Goal: Task Accomplishment & Management: Complete application form

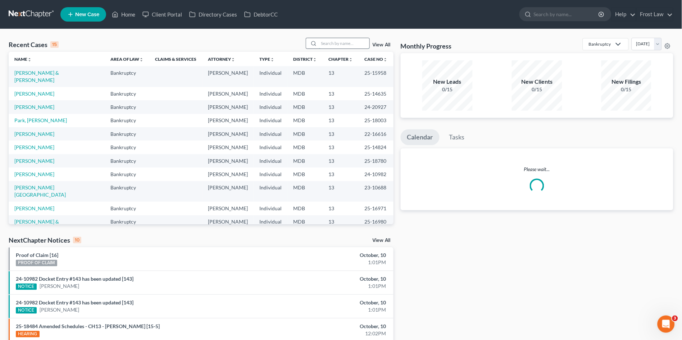
click at [335, 42] on input "search" at bounding box center [344, 43] width 50 height 10
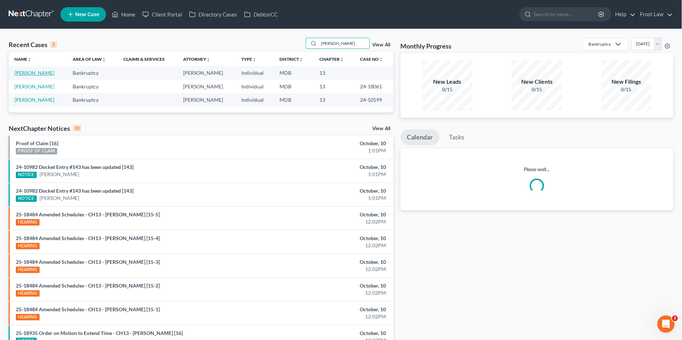
type input "owens"
click at [22, 74] on link "[PERSON_NAME]" at bounding box center [34, 73] width 40 height 6
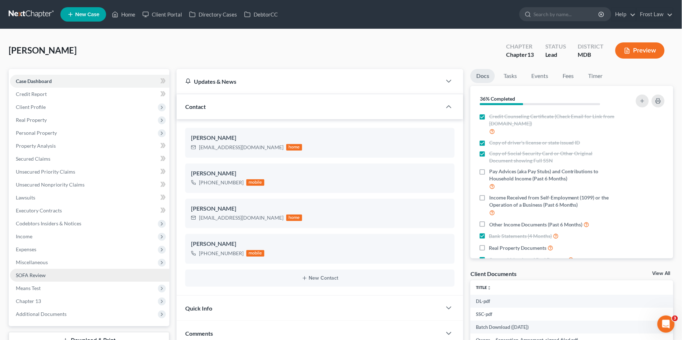
click at [55, 274] on link "SOFA Review" at bounding box center [89, 275] width 159 height 13
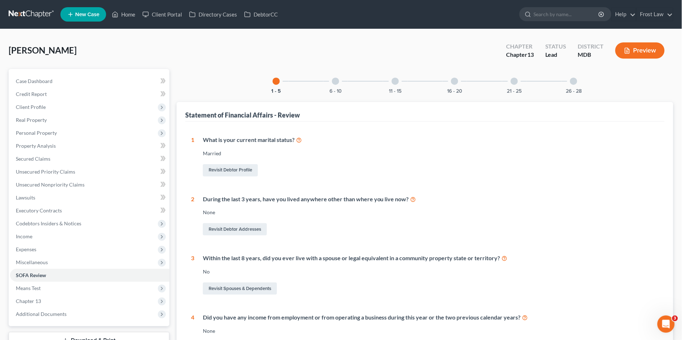
click at [338, 83] on div at bounding box center [335, 81] width 7 height 7
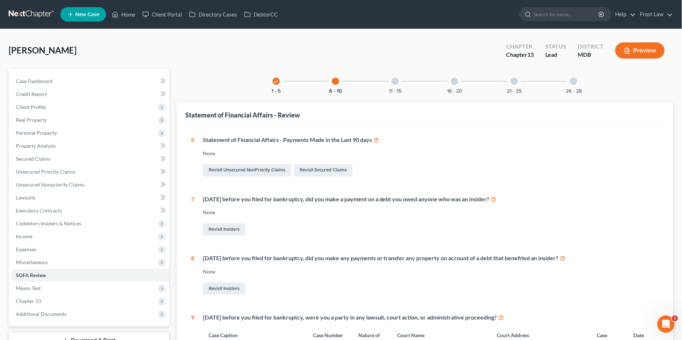
click at [396, 83] on div at bounding box center [394, 81] width 7 height 7
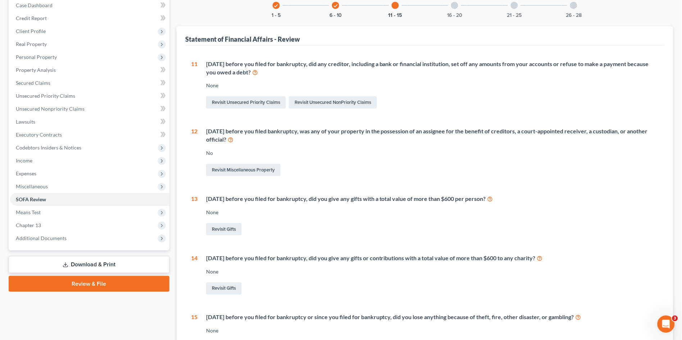
scroll to position [40, 0]
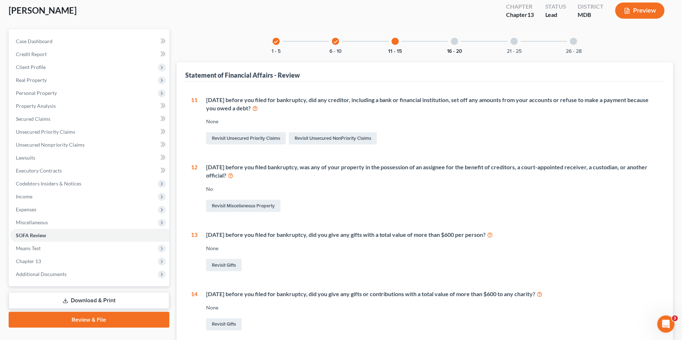
click at [462, 51] on button "16 - 20" at bounding box center [454, 51] width 15 height 5
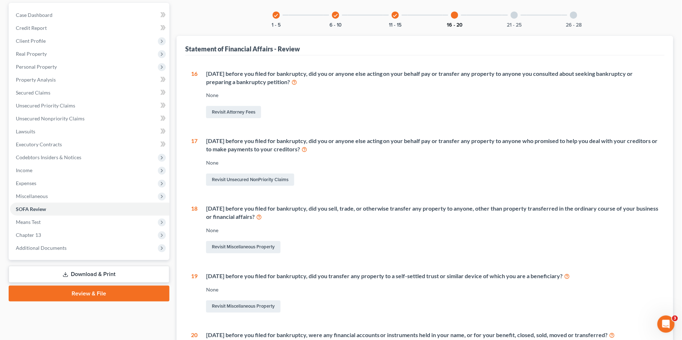
scroll to position [0, 0]
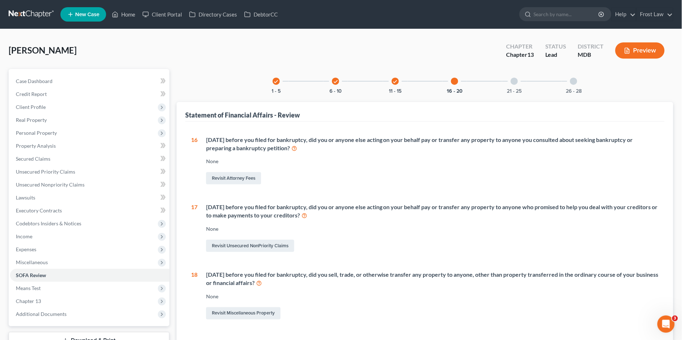
click at [511, 81] on div at bounding box center [513, 81] width 7 height 7
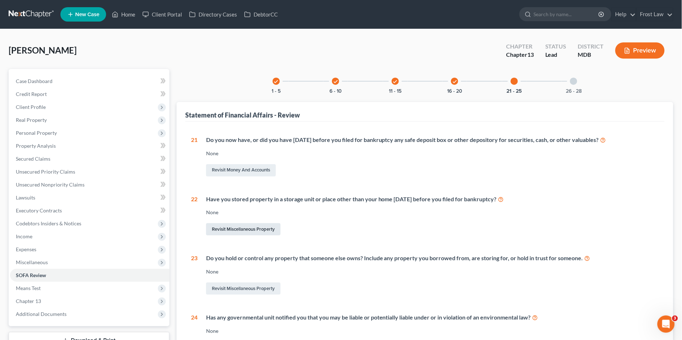
click at [240, 228] on link "Revisit Miscellaneous Property" at bounding box center [243, 229] width 74 height 12
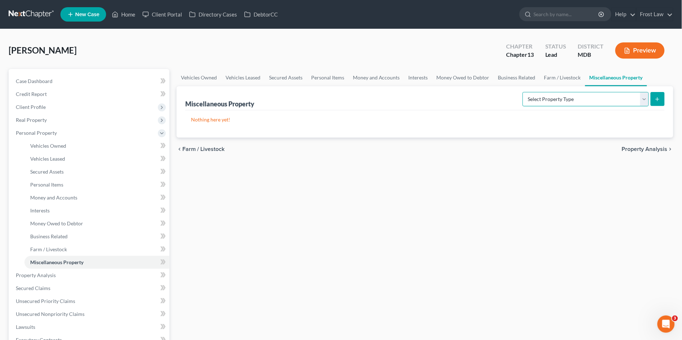
click at [548, 98] on select "Select Property Type Assigned for Creditor Benefit Within 1 Year (SOFA: 12) Hol…" at bounding box center [585, 99] width 126 height 14
click at [402, 195] on div "Vehicles Owned Vehicles Leased Secured Assets Personal Items Money and Accounts…" at bounding box center [425, 283] width 504 height 428
click at [587, 94] on select "Select Property Type Assigned for Creditor Benefit Within 1 Year (SOFA: 12) Hol…" at bounding box center [585, 99] width 126 height 14
drag, startPoint x: 301, startPoint y: 220, endPoint x: 231, endPoint y: 208, distance: 71.4
click at [301, 220] on div "Vehicles Owned Vehicles Leased Secured Assets Personal Items Money and Accounts…" at bounding box center [425, 283] width 504 height 428
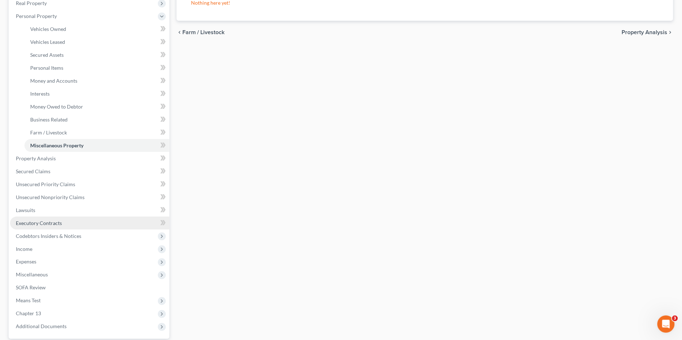
scroll to position [120, 0]
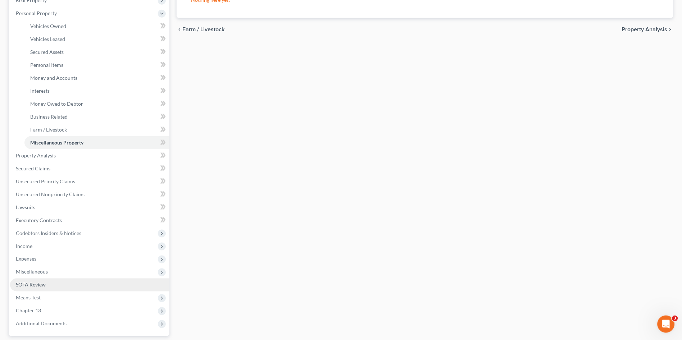
click at [40, 282] on span "SOFA Review" at bounding box center [31, 285] width 30 height 6
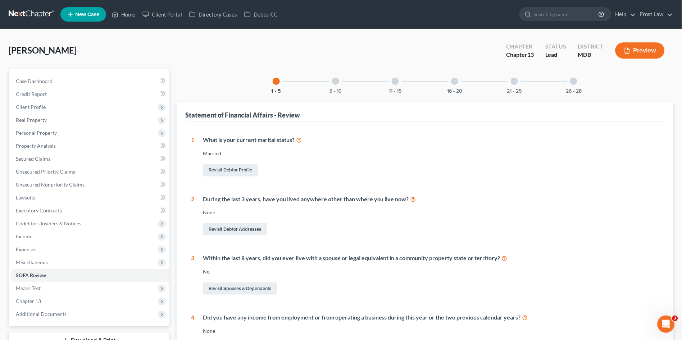
click at [519, 77] on div "21 - 25" at bounding box center [514, 81] width 24 height 24
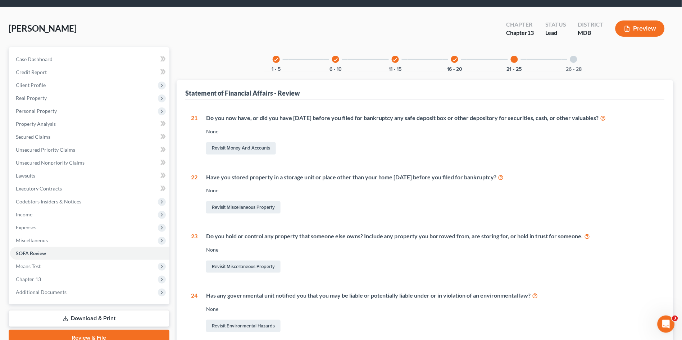
scroll to position [40, 0]
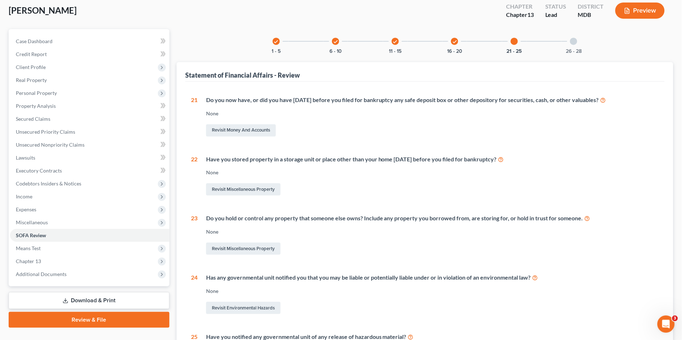
click at [504, 158] on icon at bounding box center [501, 159] width 6 height 7
click at [253, 188] on link "Revisit Miscellaneous Property" at bounding box center [243, 189] width 74 height 12
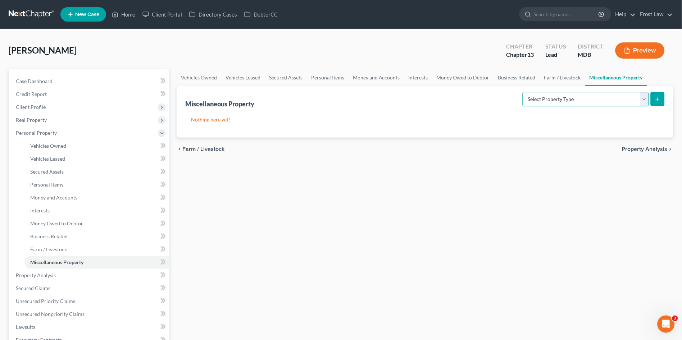
click at [549, 102] on select "Select Property Type Assigned for Creditor Benefit Within 1 Year (SOFA: 12) Hol…" at bounding box center [585, 99] width 126 height 14
select select "stored_within_1_year"
click at [522, 92] on select "Select Property Type Assigned for Creditor Benefit Within 1 Year (SOFA: 12) Hol…" at bounding box center [585, 99] width 126 height 14
click at [658, 97] on icon "submit" at bounding box center [657, 99] width 6 height 6
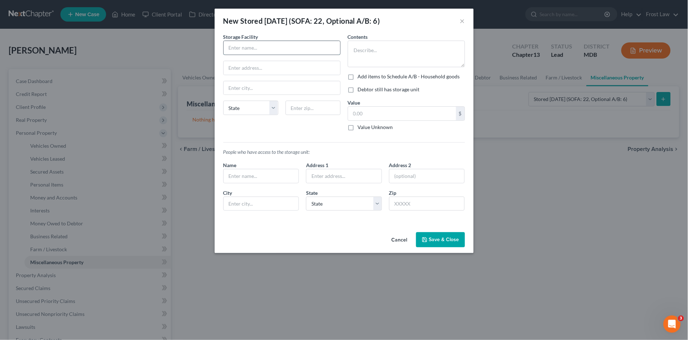
click at [273, 41] on input "text" at bounding box center [282, 48] width 116 height 14
type input "2 Storage Units"
click at [441, 248] on div "Cancel Save & Close" at bounding box center [344, 241] width 259 height 24
click at [439, 243] on button "Save & Close" at bounding box center [440, 239] width 49 height 15
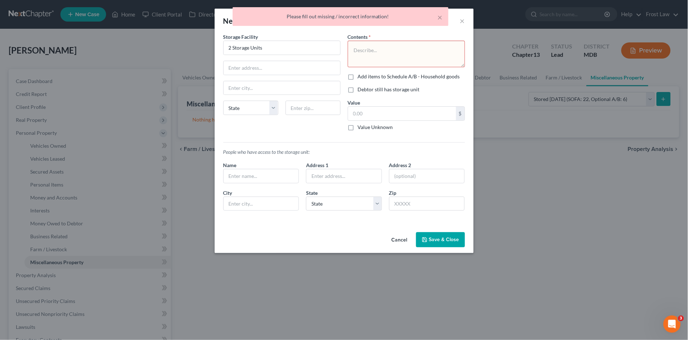
click at [358, 127] on label "Value Unknown" at bounding box center [375, 127] width 35 height 7
click at [361, 127] on input "Value Unknown" at bounding box center [363, 126] width 5 height 5
checkbox input "true"
type input "0.00"
click at [443, 231] on div "Cancel Save & Close" at bounding box center [344, 241] width 259 height 24
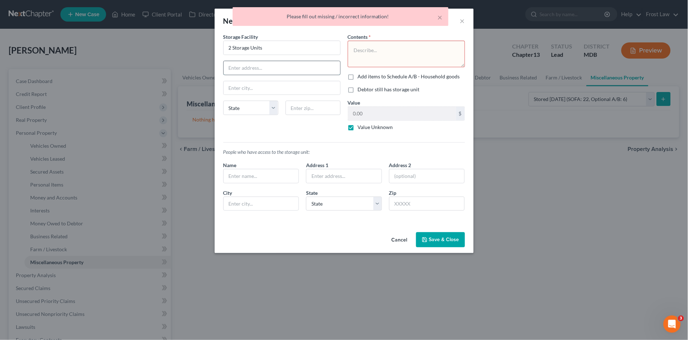
click at [248, 64] on input "text" at bounding box center [282, 68] width 116 height 14
click at [463, 19] on div "× Please fill out missing / incorrect information!" at bounding box center [340, 18] width 688 height 22
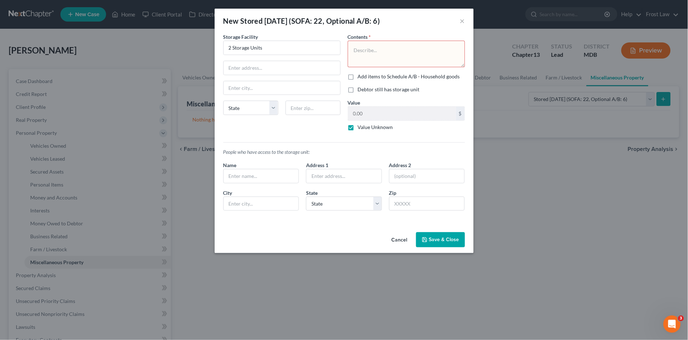
click at [404, 56] on textarea at bounding box center [406, 54] width 117 height 27
type textarea "?????"
click at [358, 91] on label "Debtor still has storage unit" at bounding box center [389, 89] width 62 height 7
click at [361, 91] on input "Debtor still has storage unit" at bounding box center [363, 88] width 5 height 5
checkbox input "true"
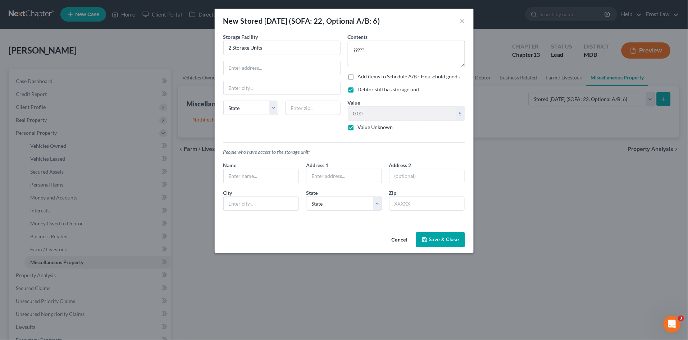
click at [436, 242] on button "Save & Close" at bounding box center [440, 239] width 49 height 15
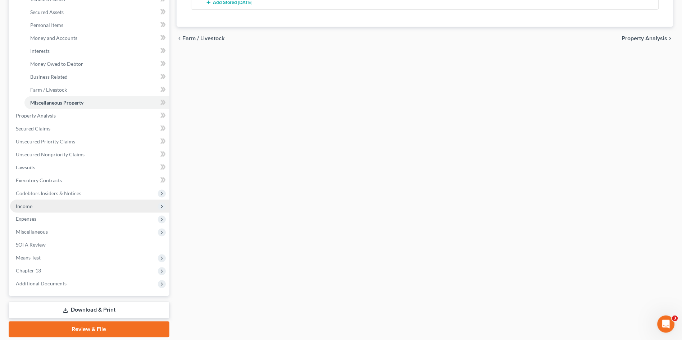
click at [28, 204] on span "Income" at bounding box center [24, 206] width 17 height 6
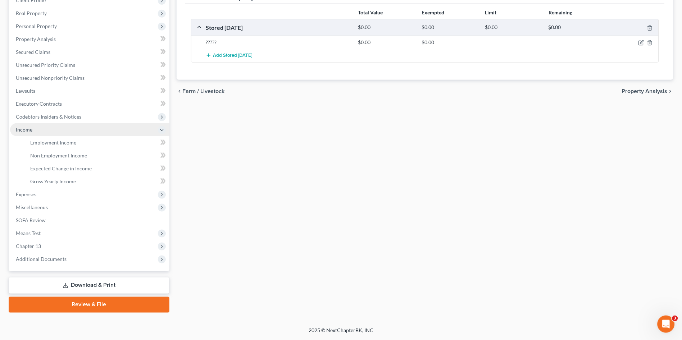
scroll to position [106, 0]
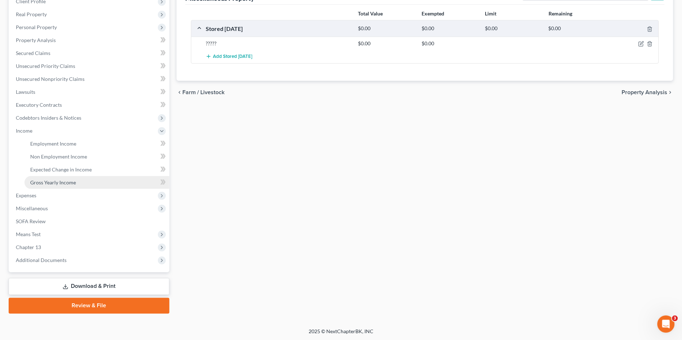
click at [42, 182] on span "Gross Yearly Income" at bounding box center [53, 182] width 46 height 6
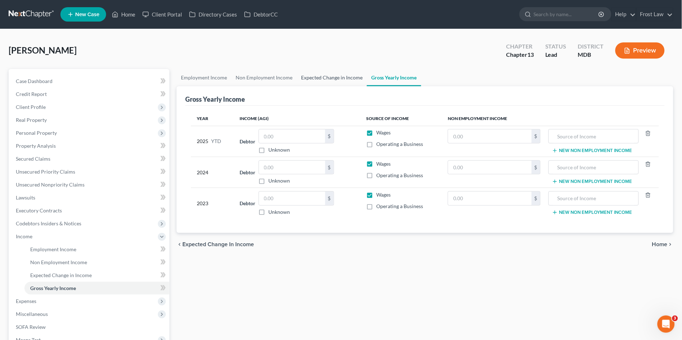
click at [331, 77] on link "Expected Change in Income" at bounding box center [332, 77] width 70 height 17
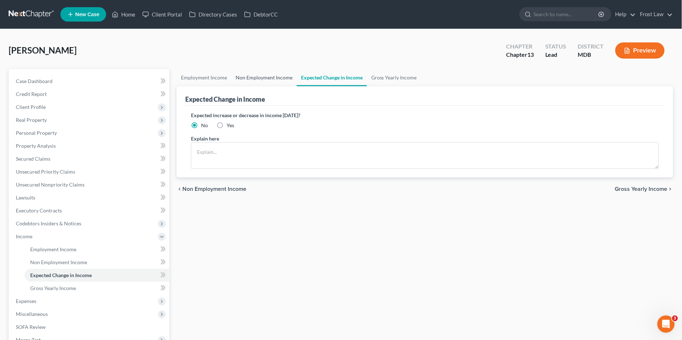
click at [270, 80] on link "Non Employment Income" at bounding box center [263, 77] width 65 height 17
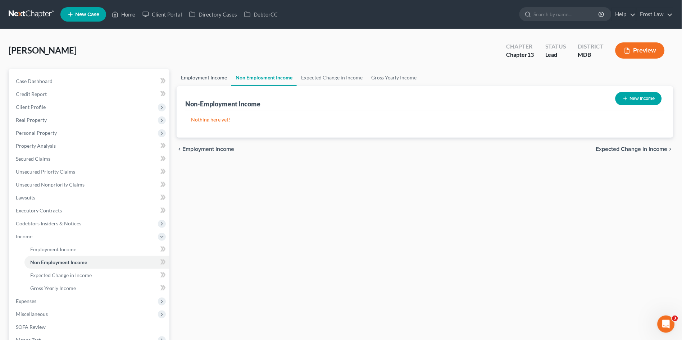
click at [206, 81] on link "Employment Income" at bounding box center [203, 77] width 55 height 17
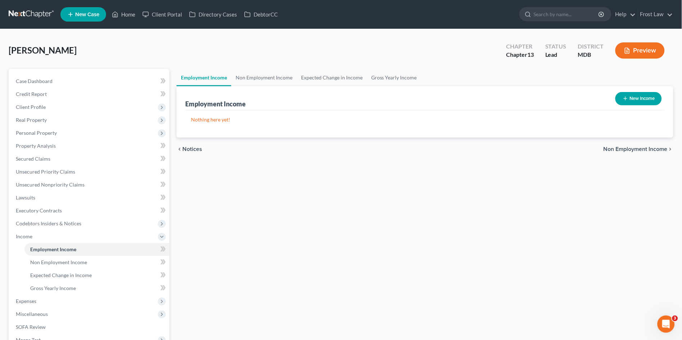
click at [632, 99] on button "New Income" at bounding box center [638, 98] width 46 height 13
select select "0"
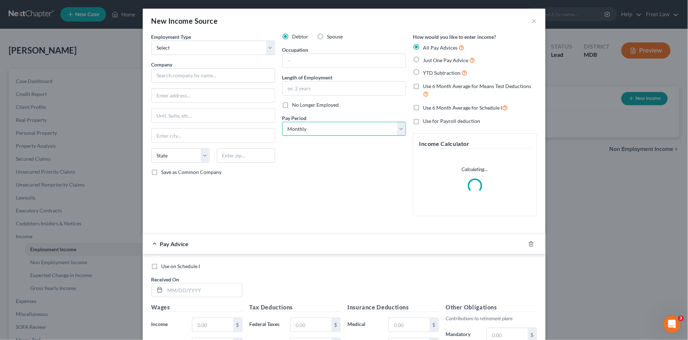
click at [301, 133] on select "Select Monthly Twice Monthly Every Other Week Weekly" at bounding box center [344, 129] width 124 height 14
click at [306, 130] on select "Select Monthly Twice Monthly Every Other Week Weekly" at bounding box center [344, 129] width 124 height 14
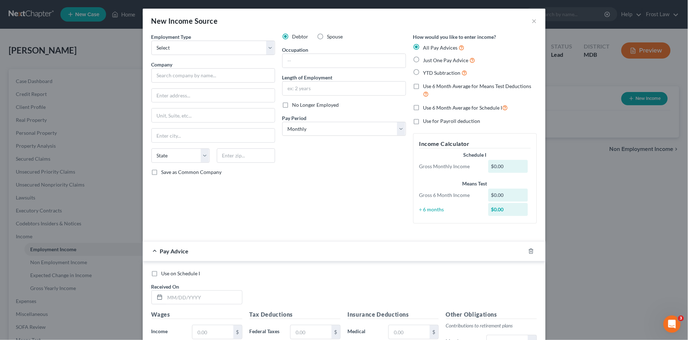
click at [423, 70] on label "YTD Subtraction" at bounding box center [445, 73] width 44 height 8
click at [426, 70] on input "YTD Subtraction" at bounding box center [428, 71] width 5 height 5
radio input "true"
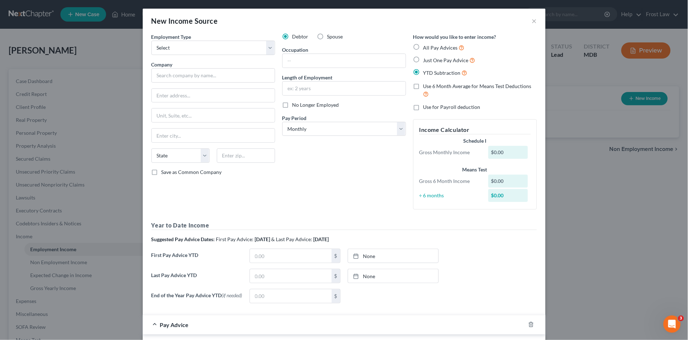
drag, startPoint x: 314, startPoint y: 36, endPoint x: 327, endPoint y: 48, distance: 17.6
click at [327, 37] on label "Spouse" at bounding box center [335, 36] width 16 height 7
click at [330, 37] on input "Spouse" at bounding box center [332, 35] width 5 height 5
radio input "true"
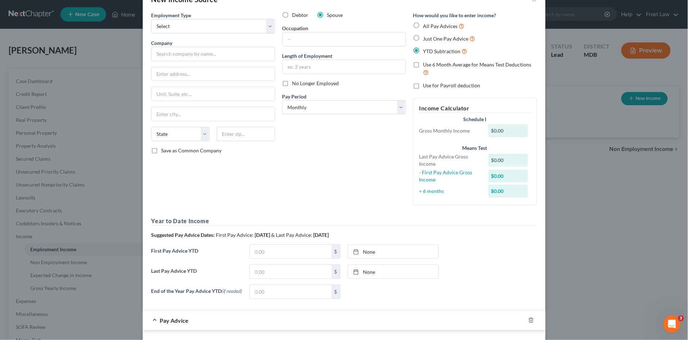
scroll to position [40, 0]
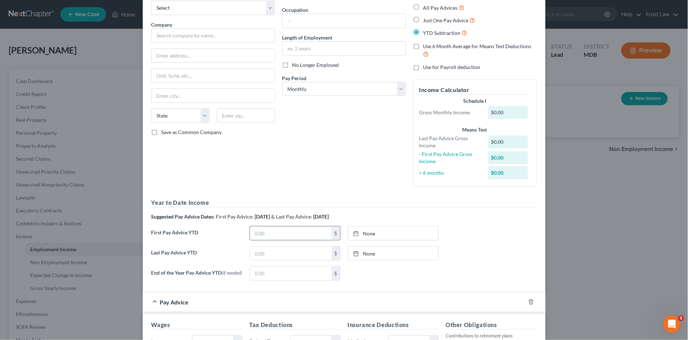
click at [275, 234] on input "text" at bounding box center [291, 233] width 82 height 14
click at [295, 237] on input "text" at bounding box center [291, 233] width 82 height 14
type input "39,906.10"
type input "10/10/2025"
click at [367, 236] on link "None" at bounding box center [393, 233] width 90 height 14
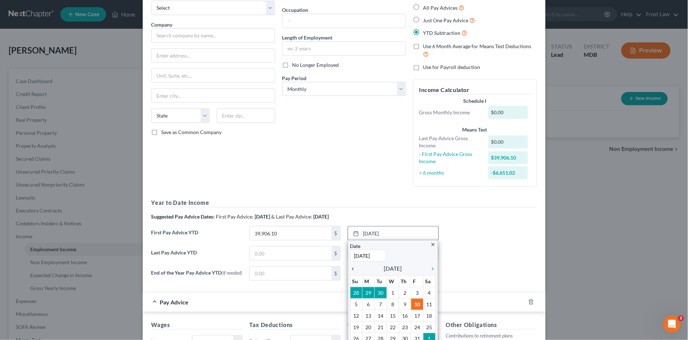
click at [350, 270] on icon "chevron_left" at bounding box center [354, 269] width 9 height 6
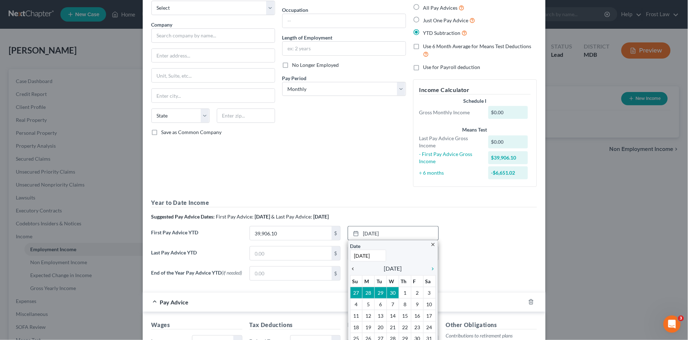
click at [350, 270] on icon "chevron_left" at bounding box center [354, 269] width 9 height 6
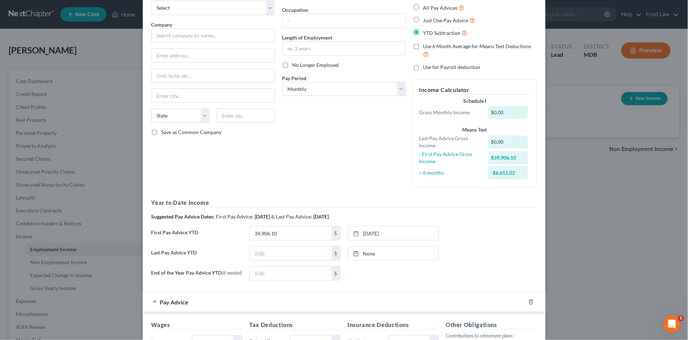
click at [452, 240] on div "First Pay Advice YTD 39,906.10 $ 4/4/2025 close Date 4/4/2025 Time 12:00 AM che…" at bounding box center [344, 236] width 393 height 20
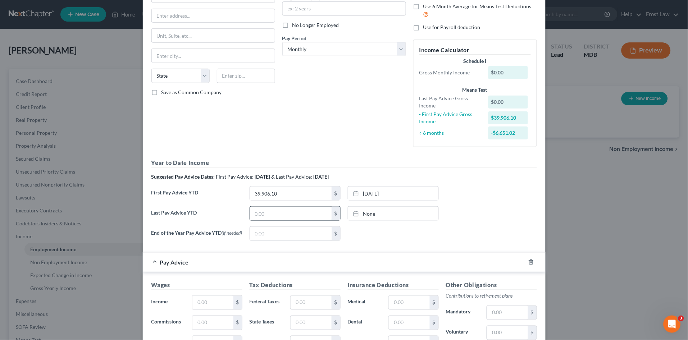
click at [277, 207] on input "text" at bounding box center [291, 214] width 82 height 14
type input "109,052.68"
click at [449, 244] on div "End of the Year Pay Advice YTD (if needed) $ None close Date Time chevron_left …" at bounding box center [344, 236] width 393 height 20
type input "10/10/2025"
click at [364, 211] on link "None" at bounding box center [393, 214] width 90 height 14
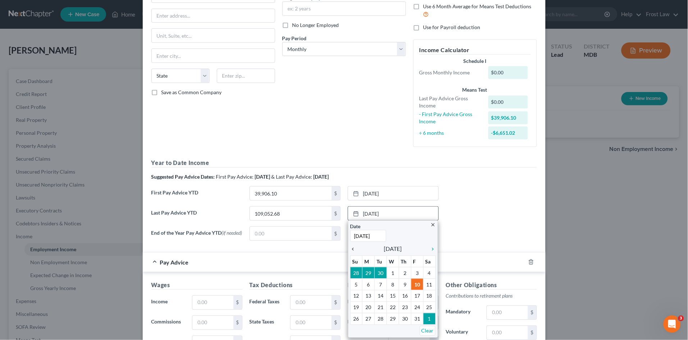
click at [351, 248] on icon "chevron_left" at bounding box center [354, 249] width 9 height 6
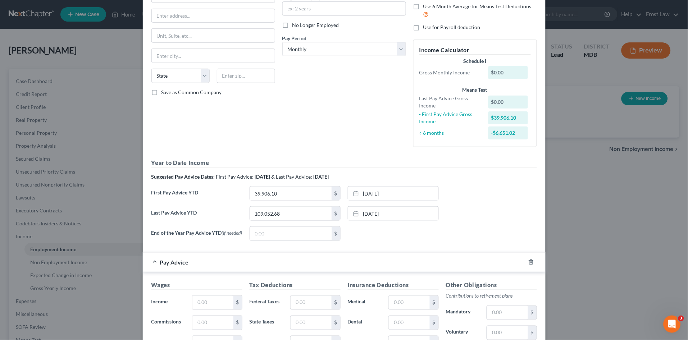
click at [467, 217] on div "Last Pay Advice YTD 109,052.68 $ 9/19/2025 close Date 9/19/2025 Time 12:00 AM c…" at bounding box center [344, 216] width 393 height 20
click at [477, 239] on div "End of the Year Pay Advice YTD (if needed) $ None close Date Time chevron_left …" at bounding box center [344, 236] width 393 height 20
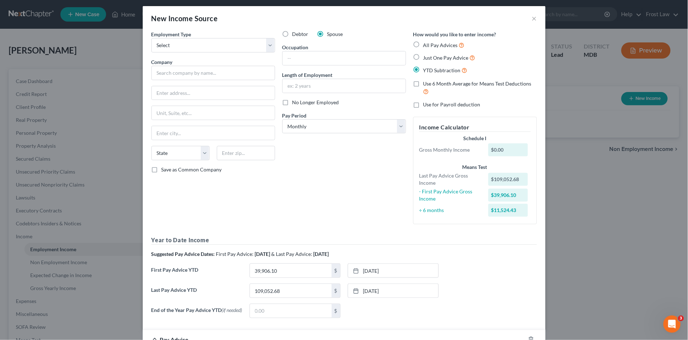
scroll to position [0, 0]
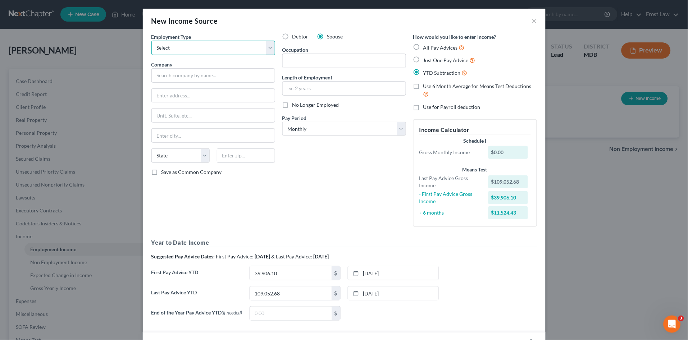
click at [215, 52] on select "Select Full or Part Time Employment Self Employment" at bounding box center [213, 48] width 124 height 14
select select "0"
click at [151, 41] on select "Select Full or Part Time Employment Self Employment" at bounding box center [213, 48] width 124 height 14
click at [186, 77] on input "text" at bounding box center [213, 75] width 124 height 14
paste input "COMMISSIONERS OF ST. [GEOGRAPHIC_DATA]"
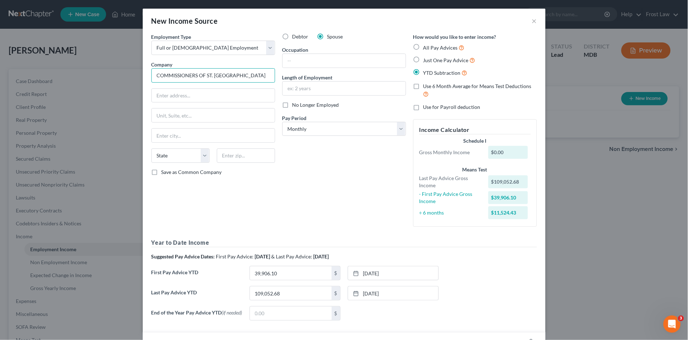
type input "COMMISSIONERS OF ST. [GEOGRAPHIC_DATA]"
type input "PO Box 653"
click at [233, 158] on input "text" at bounding box center [246, 155] width 58 height 14
type input "20650"
drag, startPoint x: 397, startPoint y: 214, endPoint x: 395, endPoint y: 208, distance: 6.1
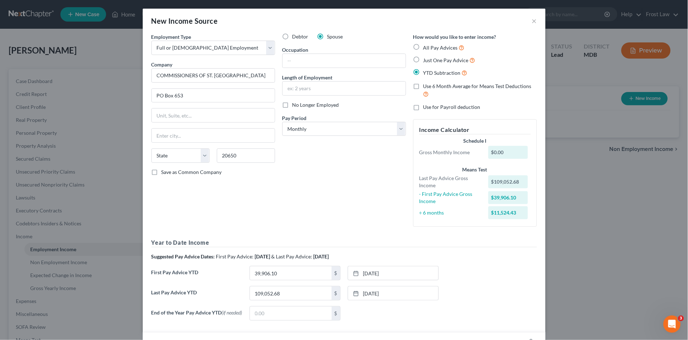
click at [398, 215] on div "Debtor Spouse Occupation Length of Employment No Longer Employed Pay Period * S…" at bounding box center [344, 132] width 131 height 199
type input "Leonardtown"
select select "21"
click at [338, 131] on select "Select Monthly Twice Monthly Every Other Week Weekly" at bounding box center [344, 129] width 124 height 14
click at [321, 199] on div "Debtor Spouse Occupation Length of Employment No Longer Employed Pay Period * S…" at bounding box center [344, 132] width 131 height 199
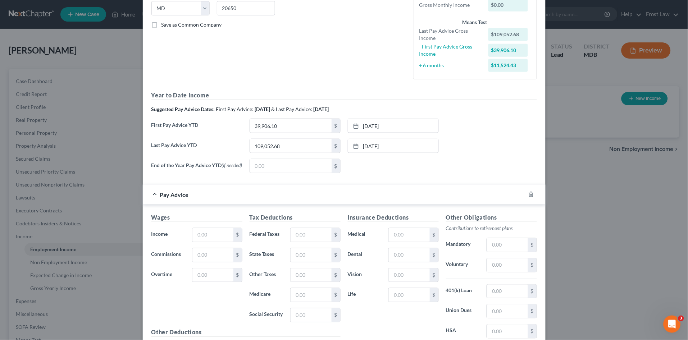
scroll to position [148, 0]
click at [199, 239] on input "text" at bounding box center [212, 235] width 41 height 14
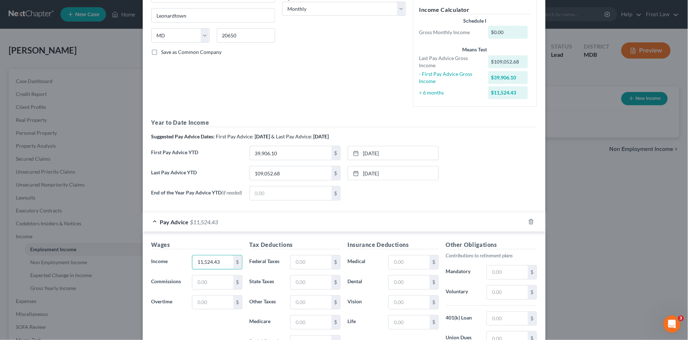
scroll to position [108, 0]
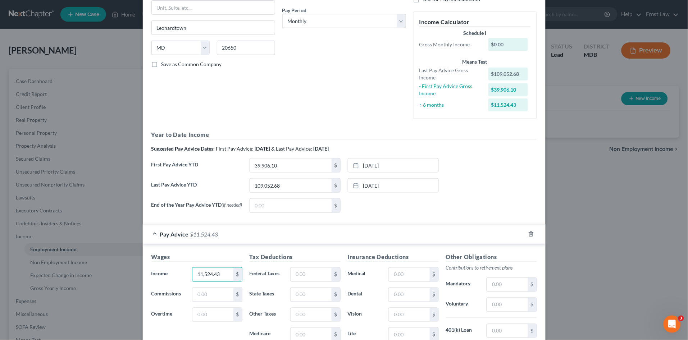
type input "11,524.43"
click at [477, 195] on div "Last Pay Advice YTD 109,052.68 $ 9/19/2025 close Date 9/19/2025 Time 12:00 AM c…" at bounding box center [344, 188] width 393 height 20
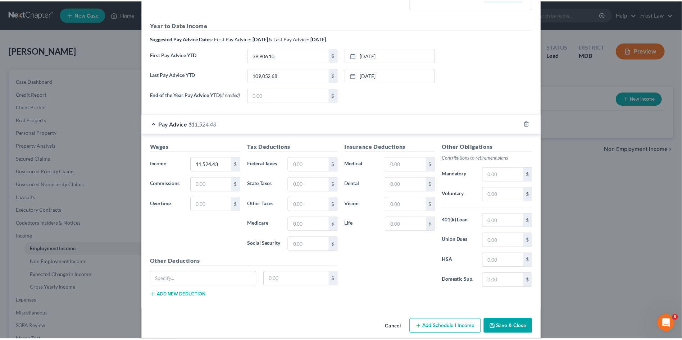
scroll to position [228, 0]
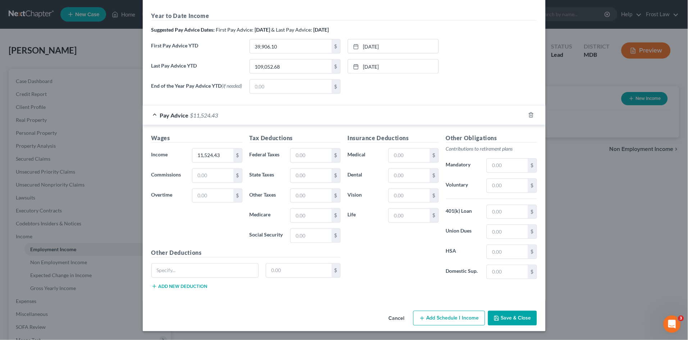
click at [503, 317] on button "Save & Close" at bounding box center [512, 318] width 49 height 15
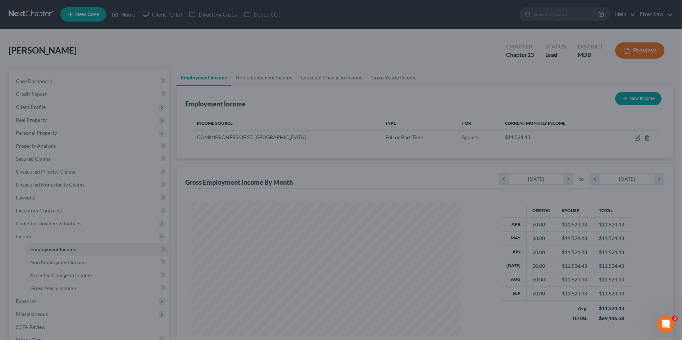
scroll to position [359314, 359166]
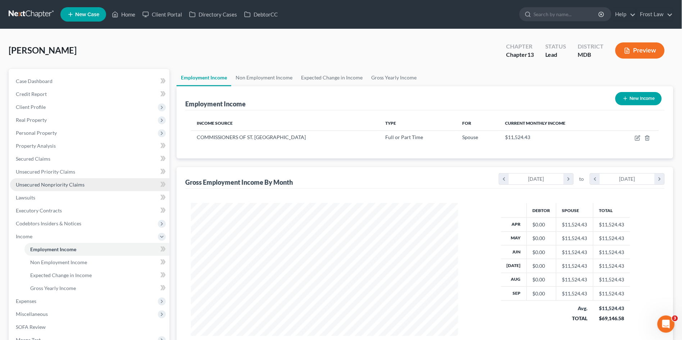
click at [40, 185] on span "Unsecured Nonpriority Claims" at bounding box center [50, 185] width 69 height 6
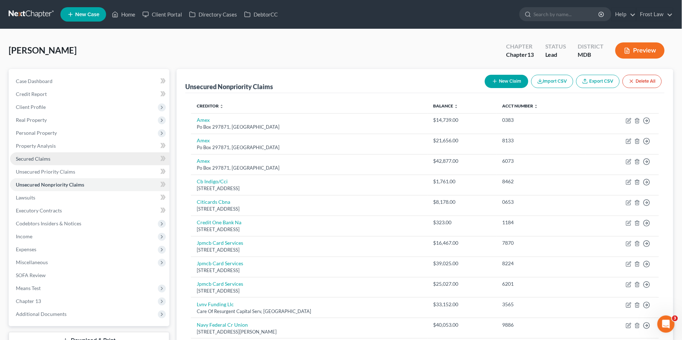
click at [42, 157] on span "Secured Claims" at bounding box center [33, 159] width 35 height 6
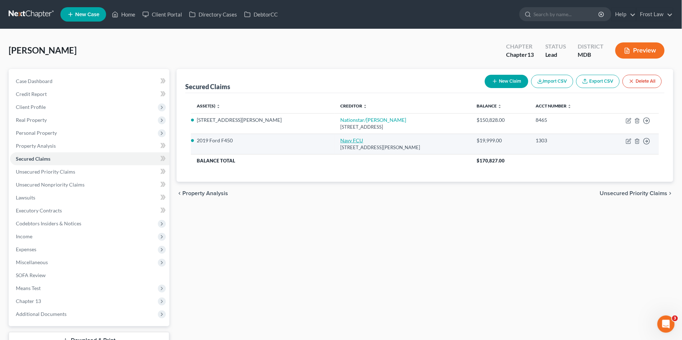
click at [340, 141] on link "Navy FCU" at bounding box center [351, 140] width 23 height 6
select select "48"
select select "4"
select select "0"
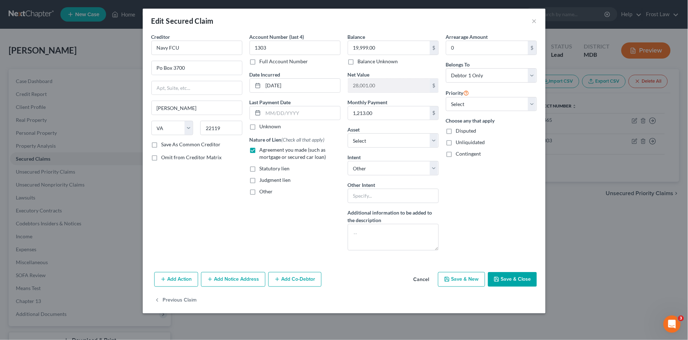
click at [258, 238] on div "Account Number (last 4) 1303 Full Account Number Date Incurred 02-24-2021 Last …" at bounding box center [295, 144] width 98 height 223
click at [287, 222] on div "Account Number (last 4) 1303 Full Account Number Date Incurred 02-24-2021 Last …" at bounding box center [295, 144] width 98 height 223
click at [253, 239] on div "Account Number (last 4) 1303 Full Account Number Date Incurred 02-24-2021 Last …" at bounding box center [295, 144] width 98 height 223
click at [495, 215] on div "Arrearage Amount 0 $ Belongs To * Select Debtor 1 Only Debtor 2 Only Debtor 1 A…" at bounding box center [491, 144] width 98 height 223
click at [534, 21] on button "×" at bounding box center [534, 21] width 5 height 9
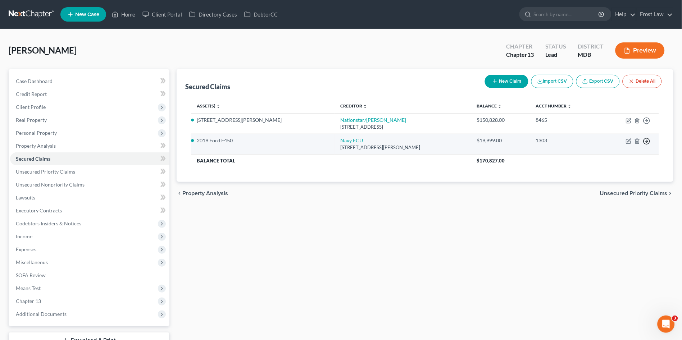
click at [648, 141] on icon "button" at bounding box center [646, 141] width 7 height 7
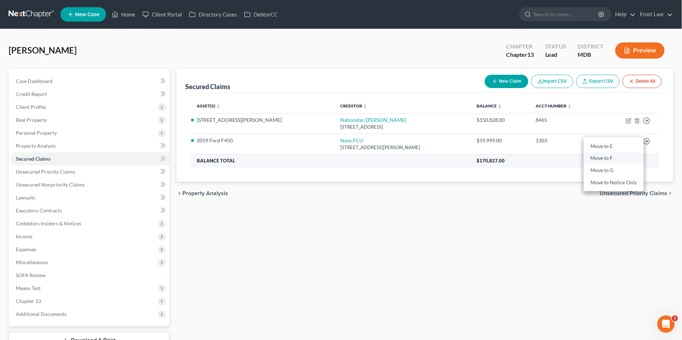
click at [625, 160] on link "Move to F" at bounding box center [613, 158] width 60 height 12
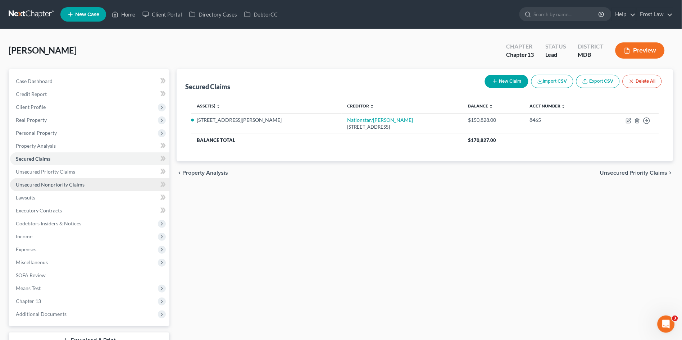
click at [52, 182] on span "Unsecured Nonpriority Claims" at bounding box center [50, 185] width 69 height 6
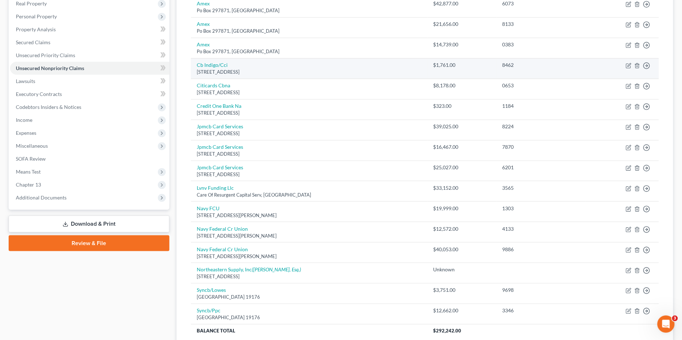
scroll to position [160, 0]
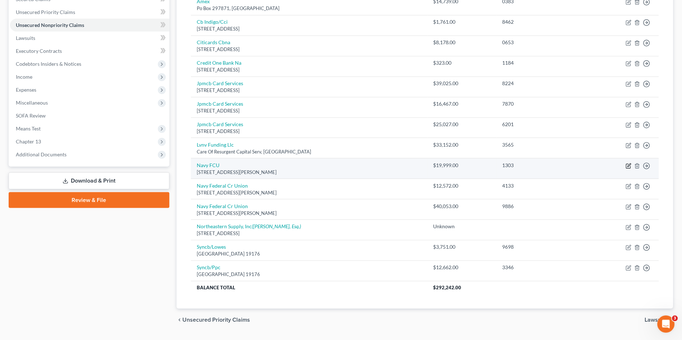
click at [627, 166] on icon "button" at bounding box center [628, 166] width 6 height 6
select select "48"
select select "0"
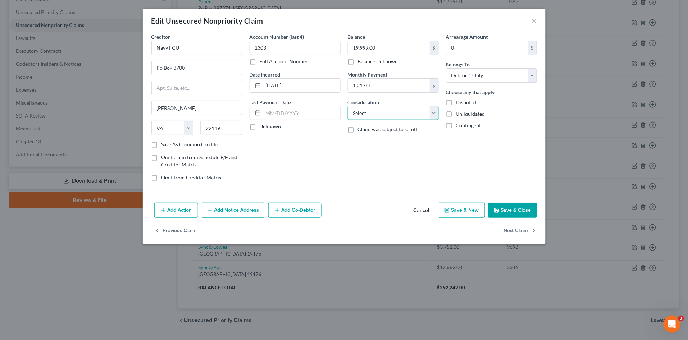
click at [393, 114] on select "Select Cable / Satellite Services Collection Agency Credit Card Debt Debt Couns…" at bounding box center [393, 113] width 91 height 14
click at [504, 163] on div "Arrearage Amount 0 $ Belongs To * Select Debtor 1 Only Debtor 2 Only Debtor 1 A…" at bounding box center [491, 110] width 98 height 154
click at [533, 23] on button "×" at bounding box center [534, 21] width 5 height 9
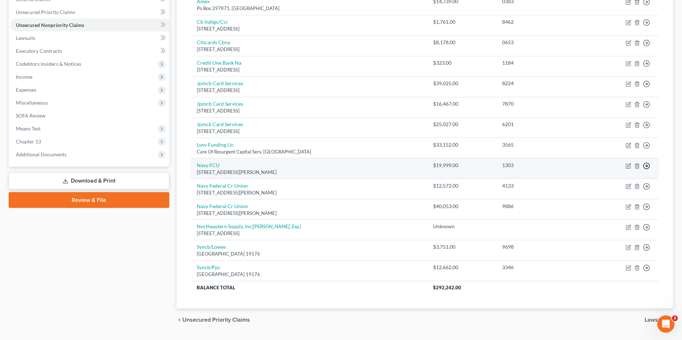
click at [647, 165] on polyline "button" at bounding box center [646, 166] width 1 height 3
click at [614, 169] on link "Move to D" at bounding box center [613, 171] width 60 height 12
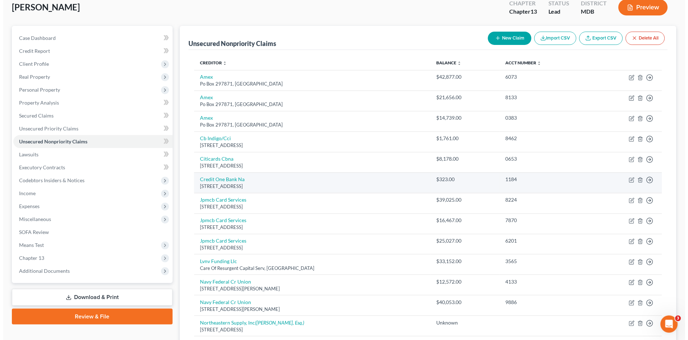
scroll to position [0, 0]
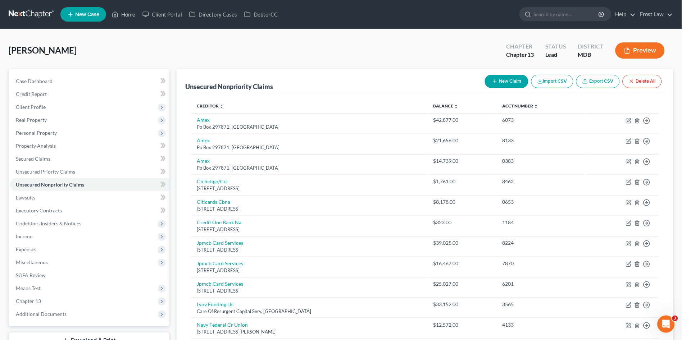
click at [506, 73] on div "New Claim Import CSV Export CSV Delete All" at bounding box center [573, 81] width 183 height 19
click at [503, 80] on button "New Claim" at bounding box center [506, 81] width 43 height 13
select select "0"
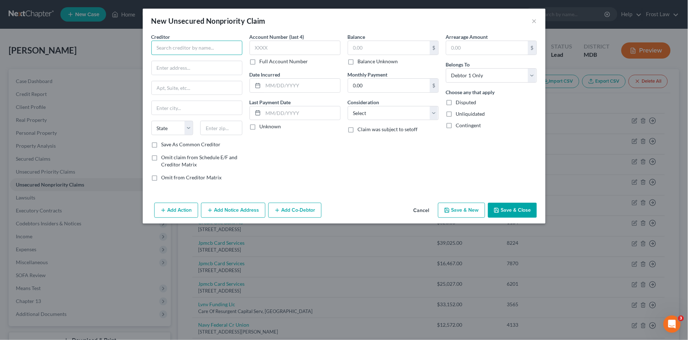
click at [191, 47] on input "text" at bounding box center [196, 48] width 91 height 14
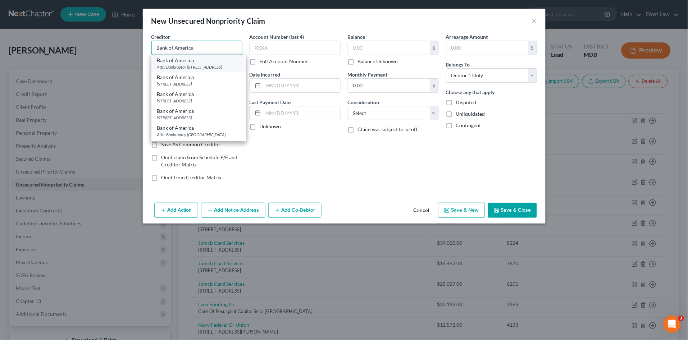
type input "Bank of America"
click at [177, 70] on div "Attn: Bankruptcy PO Box 982238, El Paso, TX 79998" at bounding box center [198, 67] width 83 height 6
type input "Attn: Bankruptcy"
type input "PO Box 982238"
type input "El Paso"
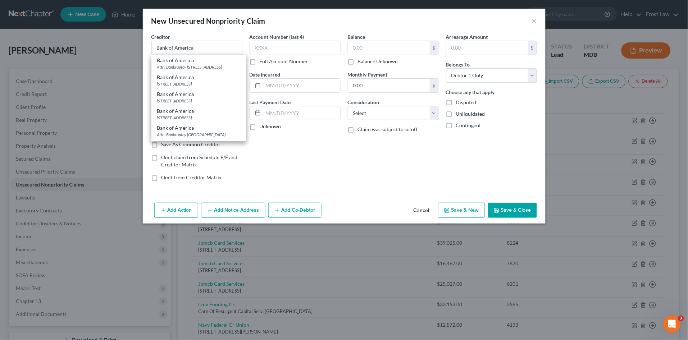
select select "45"
type input "79998"
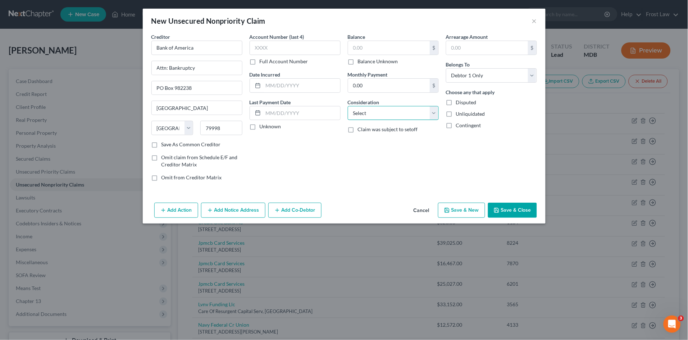
click at [364, 112] on select "Select Cable / Satellite Services Collection Agency Credit Card Debt Debt Couns…" at bounding box center [393, 113] width 91 height 14
select select "2"
click at [348, 106] on select "Select Cable / Satellite Services Collection Agency Credit Card Debt Debt Couns…" at bounding box center [393, 113] width 91 height 14
click at [293, 52] on input "text" at bounding box center [294, 48] width 91 height 14
type input "8940"
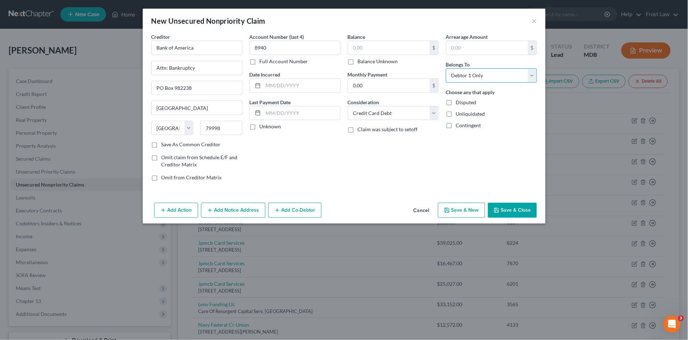
click at [458, 76] on select "Select Debtor 1 Only Debtor 2 Only Debtor 1 And Debtor 2 Only At Least One Of T…" at bounding box center [491, 75] width 91 height 14
select select "3"
click at [446, 68] on select "Select Debtor 1 Only Debtor 2 Only Debtor 1 And Debtor 2 Only At Least One Of T…" at bounding box center [491, 75] width 91 height 14
click at [366, 44] on input "text" at bounding box center [389, 48] width 82 height 14
type input "511.78"
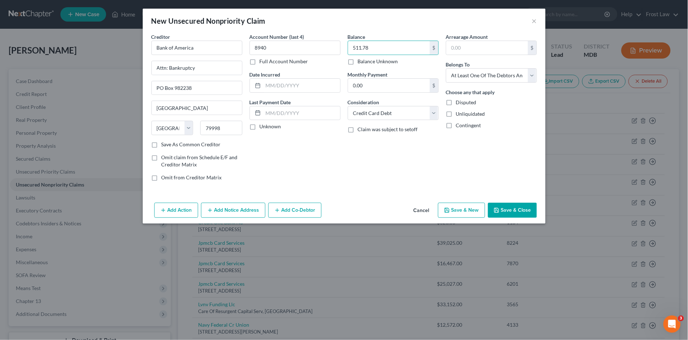
click at [294, 156] on div "Account Number (last 4) 8940 Full Account Number Date Incurred Last Payment Dat…" at bounding box center [295, 110] width 98 height 154
click at [286, 208] on button "Add Co-Debtor" at bounding box center [294, 210] width 53 height 15
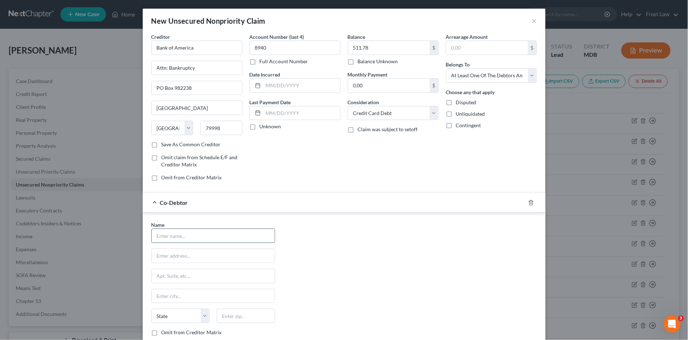
click at [178, 235] on input "text" at bounding box center [213, 236] width 123 height 14
type input "Modern Aire, LLC"
click at [321, 245] on div "Name * Modern Aire, LLC State AL AK AR AZ CA CO CT DE DC FL GA GU HI ID IL IN I…" at bounding box center [344, 288] width 393 height 134
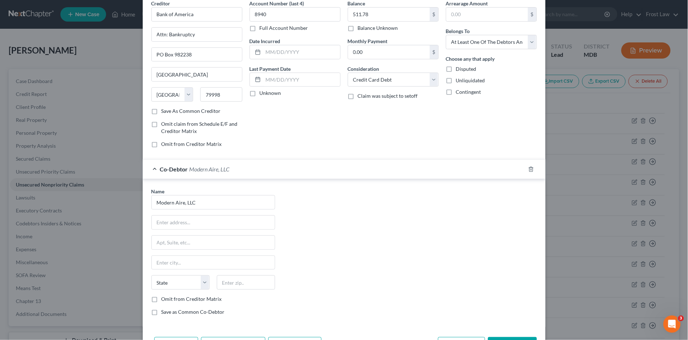
scroll to position [59, 0]
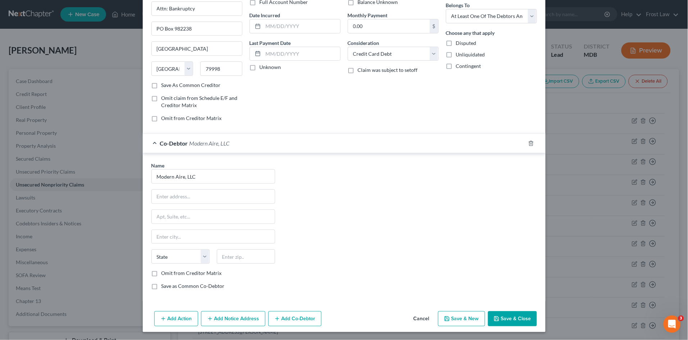
click at [520, 317] on button "Save & Close" at bounding box center [512, 318] width 49 height 15
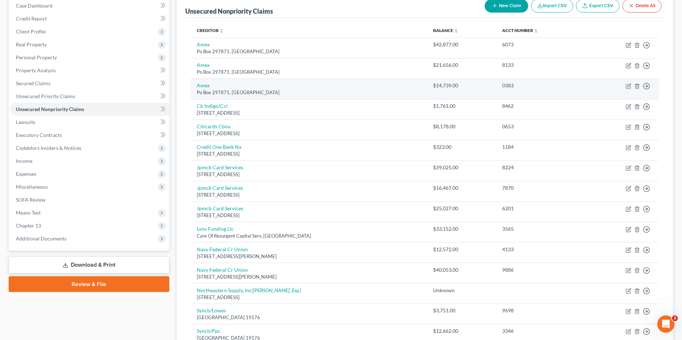
scroll to position [178, 0]
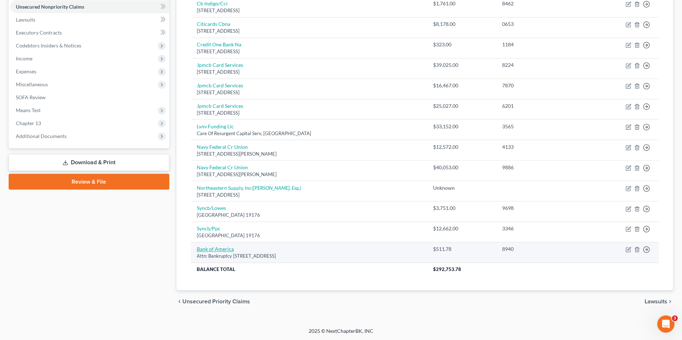
click at [211, 249] on link "Bank of America" at bounding box center [215, 249] width 37 height 6
select select "45"
select select "2"
select select "3"
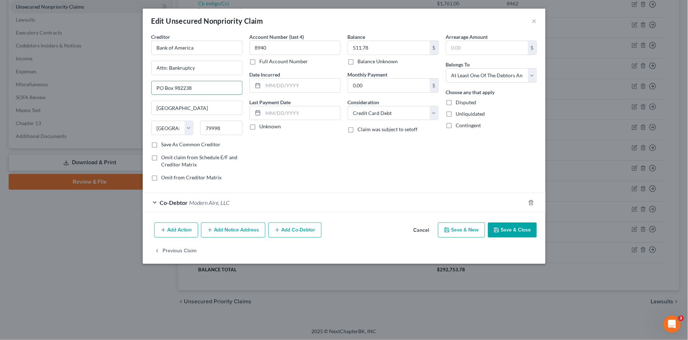
drag, startPoint x: 206, startPoint y: 87, endPoint x: 124, endPoint y: 110, distance: 84.9
click at [125, 110] on div "Edit Unsecured Nonpriority Claim × Creditor * Bank of America Attn: Bankruptcy …" at bounding box center [344, 170] width 688 height 340
drag, startPoint x: 182, startPoint y: 73, endPoint x: 114, endPoint y: 70, distance: 68.0
click at [115, 70] on div "Edit Unsecured Nonpriority Claim × Creditor * Bank of America Attn: Bankruptcy …" at bounding box center [344, 170] width 688 height 340
type input "PO Box 25118"
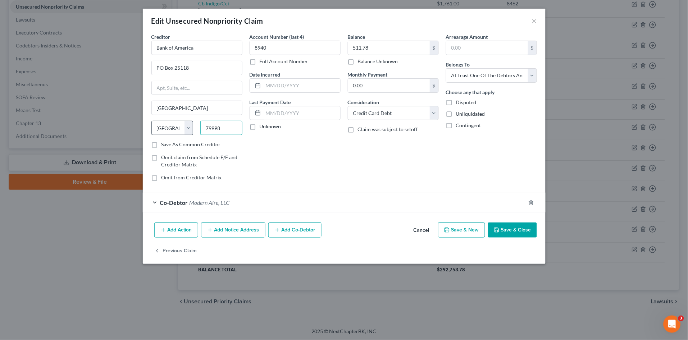
drag, startPoint x: 225, startPoint y: 130, endPoint x: 181, endPoint y: 134, distance: 44.3
click at [182, 134] on div "State AL AK AR AZ CA CO CT DE DC FL GA GU HI ID IL IN IA KS KY LA ME MD MA MI M…" at bounding box center [197, 131] width 98 height 20
type input "33622"
type input "Tampa"
select select "9"
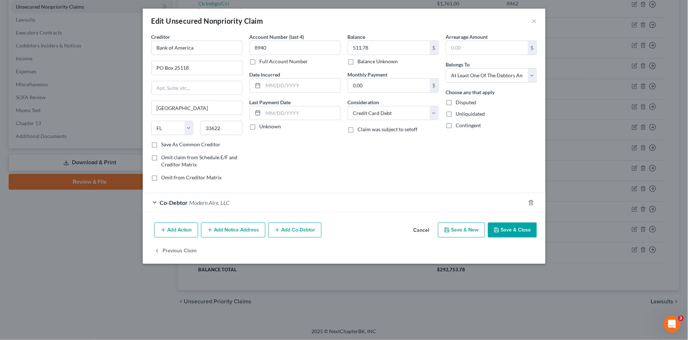
click at [279, 168] on div "Account Number (last 4) 8940 Full Account Number Date Incurred Last Payment Dat…" at bounding box center [295, 110] width 98 height 154
click at [161, 144] on label "Save As Common Creditor" at bounding box center [190, 144] width 59 height 7
click at [164, 144] on input "Save As Common Creditor" at bounding box center [166, 143] width 5 height 5
click at [513, 225] on button "Save & Close" at bounding box center [512, 229] width 49 height 15
checkbox input "false"
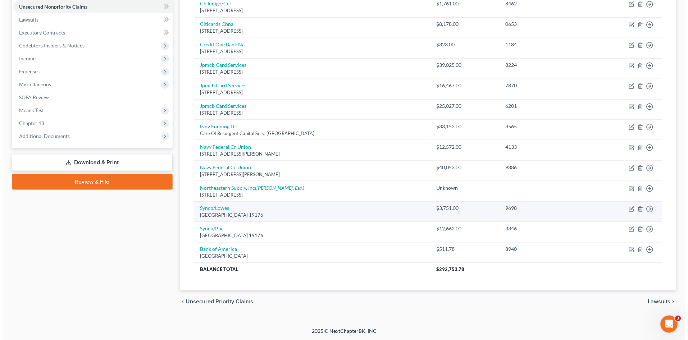
scroll to position [0, 0]
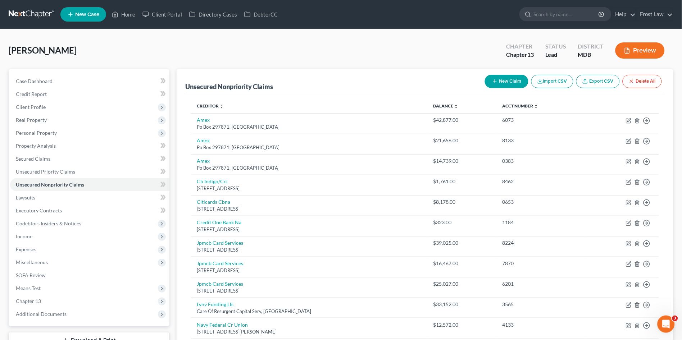
click at [505, 81] on button "New Claim" at bounding box center [506, 81] width 43 height 13
select select "0"
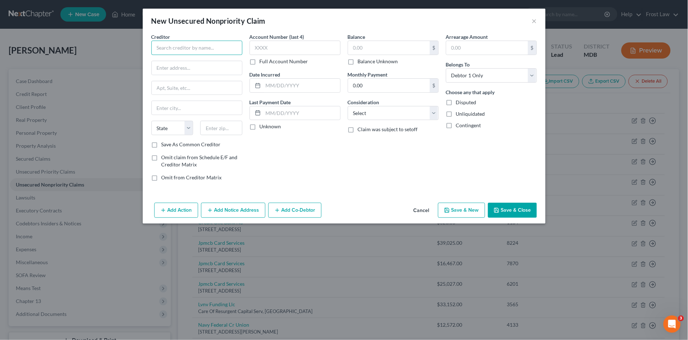
click at [210, 47] on input "text" at bounding box center [196, 48] width 91 height 14
type input "T"
type input "RE Michel Company, LLC"
click at [362, 44] on input "text" at bounding box center [389, 48] width 82 height 14
type input "8,666.75"
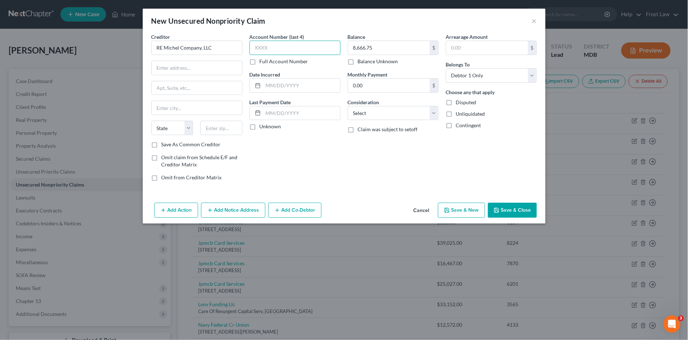
click at [271, 50] on input "text" at bounding box center [294, 48] width 91 height 14
type input "6294"
drag, startPoint x: 495, startPoint y: 75, endPoint x: 496, endPoint y: 82, distance: 6.5
click at [495, 75] on select "Select Debtor 1 Only Debtor 2 Only Debtor 1 And Debtor 2 Only At Least One Of T…" at bounding box center [491, 75] width 91 height 14
select select "3"
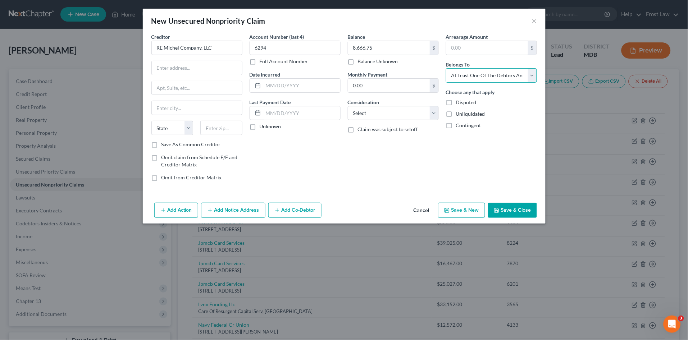
click at [446, 68] on select "Select Debtor 1 Only Debtor 2 Only Debtor 1 And Debtor 2 Only At Least One Of T…" at bounding box center [491, 75] width 91 height 14
click at [364, 115] on select "Select Cable / Satellite Services Collection Agency Credit Card Debt Debt Couns…" at bounding box center [393, 113] width 91 height 14
select select "14"
click at [348, 106] on select "Select Cable / Satellite Services Collection Agency Credit Card Debt Debt Couns…" at bounding box center [393, 113] width 91 height 14
click at [300, 154] on div "Account Number (last 4) 6294 Full Account Number Date Incurred Last Payment Dat…" at bounding box center [295, 110] width 98 height 154
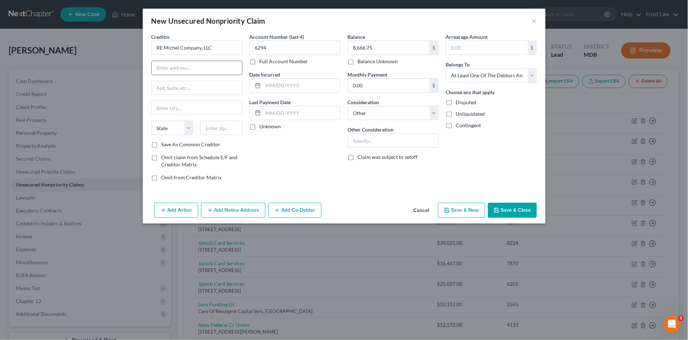
click at [190, 71] on input "text" at bounding box center [197, 68] width 90 height 14
type input "One RE Michel Drive"
drag, startPoint x: 153, startPoint y: 147, endPoint x: 198, endPoint y: 133, distance: 46.7
click at [161, 147] on label "Save As Common Creditor" at bounding box center [190, 144] width 59 height 7
click at [164, 146] on input "Save As Common Creditor" at bounding box center [166, 143] width 5 height 5
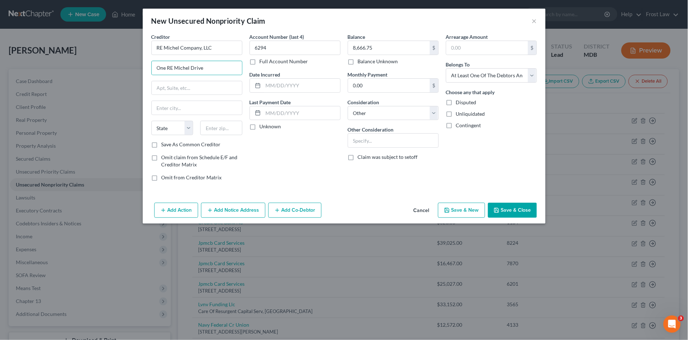
checkbox input "true"
click at [212, 132] on input "text" at bounding box center [221, 128] width 42 height 14
type input "21060"
click at [292, 141] on div "Account Number (last 4) 6294 Full Account Number Date Incurred Last Payment Dat…" at bounding box center [295, 110] width 98 height 154
type input "Glen Burnie"
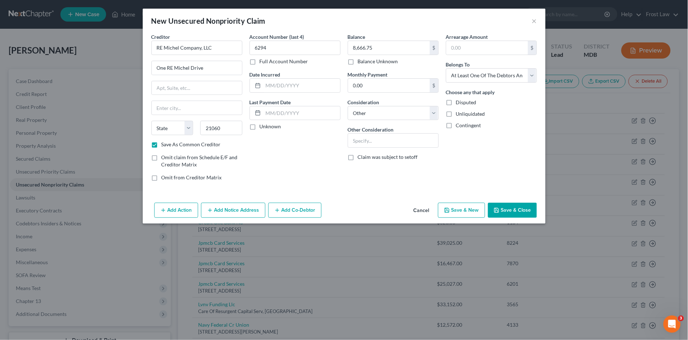
select select "21"
click at [300, 215] on button "Add Co-Debtor" at bounding box center [294, 210] width 53 height 15
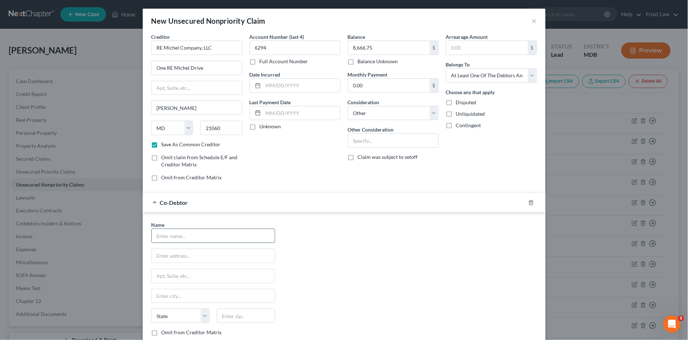
click at [210, 229] on input "text" at bounding box center [213, 236] width 123 height 14
type input "Modern Aire, LLC"
click at [332, 251] on div "Name * Modern Aire, LLC State AL AK AR AZ CA CO CT DE DC FL GA GU HI ID IL IN I…" at bounding box center [344, 288] width 393 height 134
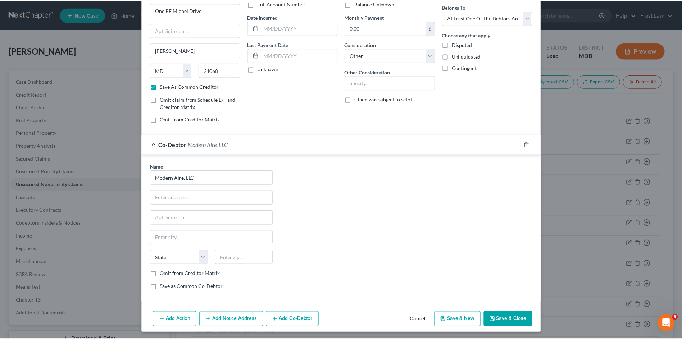
scroll to position [59, 0]
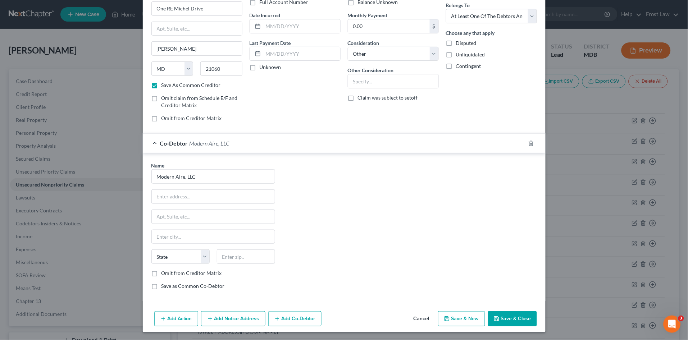
click at [510, 317] on button "Save & Close" at bounding box center [512, 318] width 49 height 15
checkbox input "false"
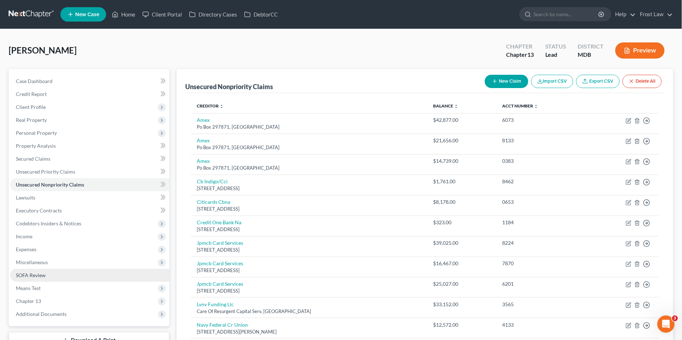
click at [37, 275] on span "SOFA Review" at bounding box center [31, 275] width 30 height 6
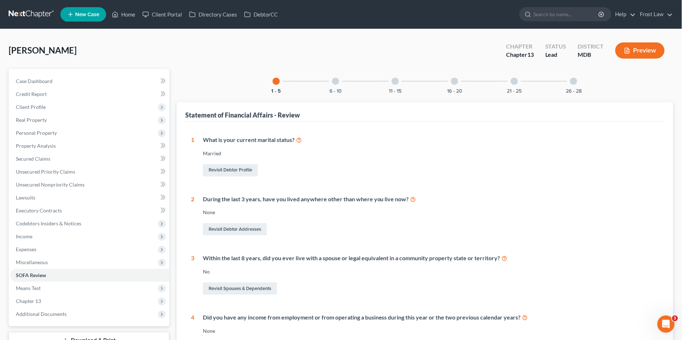
click at [577, 83] on div "26 - 28" at bounding box center [573, 81] width 24 height 24
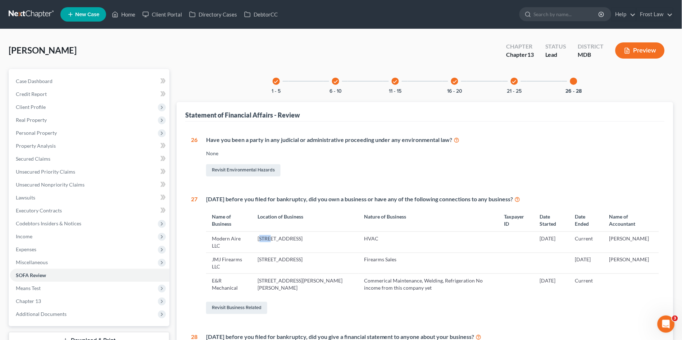
drag, startPoint x: 260, startPoint y: 237, endPoint x: 273, endPoint y: 241, distance: 13.9
click at [273, 241] on td "28944 Three Notch Rd, Mechanicsville , MD 20659" at bounding box center [305, 242] width 106 height 21
drag, startPoint x: 271, startPoint y: 241, endPoint x: 309, endPoint y: 238, distance: 38.2
click at [309, 238] on td "28944 Three Notch Rd, Mechanicsville , MD 20659" at bounding box center [305, 242] width 106 height 21
copy td "28944 Three Notch Rd,"
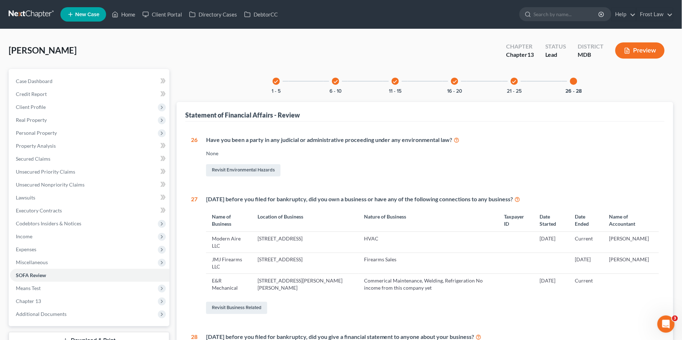
click at [301, 248] on td "28944 Three Notch Rd, Mechanicsville , MD 20659" at bounding box center [305, 242] width 106 height 21
click at [33, 222] on span "Codebtors Insiders & Notices" at bounding box center [48, 223] width 65 height 6
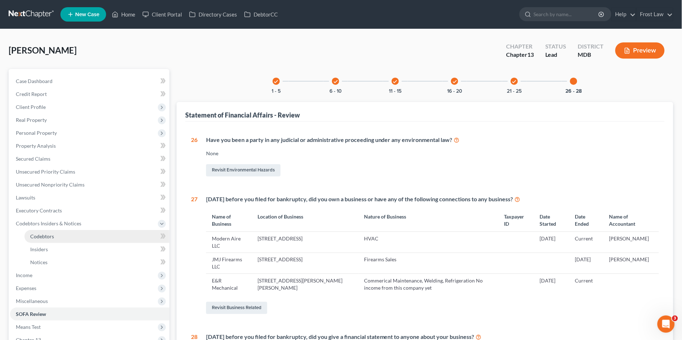
click at [51, 234] on span "Codebtors" at bounding box center [42, 236] width 24 height 6
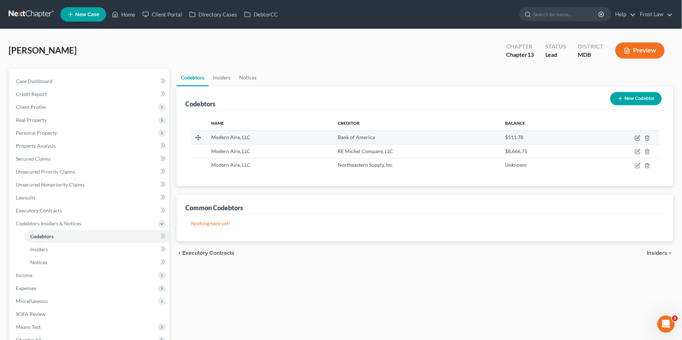
click at [356, 137] on span "Bank of America" at bounding box center [356, 137] width 37 height 6
click at [637, 138] on icon "button" at bounding box center [637, 137] width 3 height 3
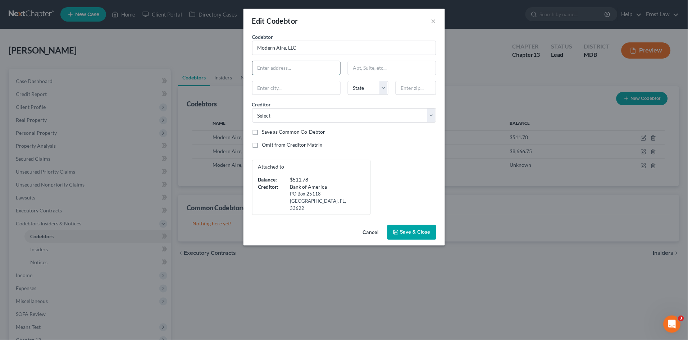
click at [286, 68] on input "text" at bounding box center [296, 68] width 88 height 14
paste input "28944 Three Notch Rd,"
type input "28944 Three Notch Rd"
click at [406, 88] on input "text" at bounding box center [415, 88] width 41 height 14
type input "2059"
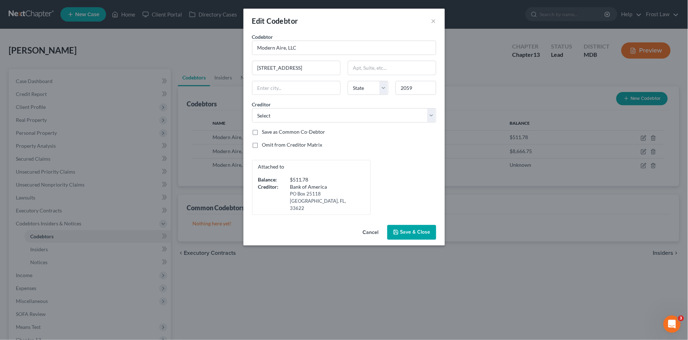
click at [401, 153] on div "Codebtor * Modern Aire, LLC Codebtor * Modern Aire, LLC 28944 Three Notch Rd St…" at bounding box center [343, 124] width 191 height 182
click at [262, 134] on label "Save as Common Co-Debtor" at bounding box center [293, 131] width 63 height 7
click at [265, 133] on input "Save as Common Co-Debtor" at bounding box center [267, 130] width 5 height 5
checkbox input "true"
click at [406, 229] on span "Save & Close" at bounding box center [415, 232] width 30 height 6
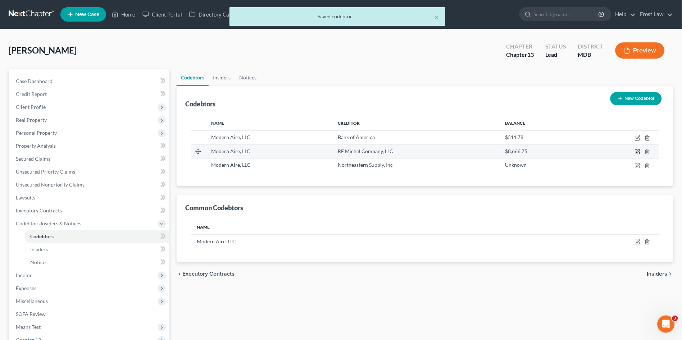
click at [637, 152] on icon "button" at bounding box center [637, 151] width 3 height 3
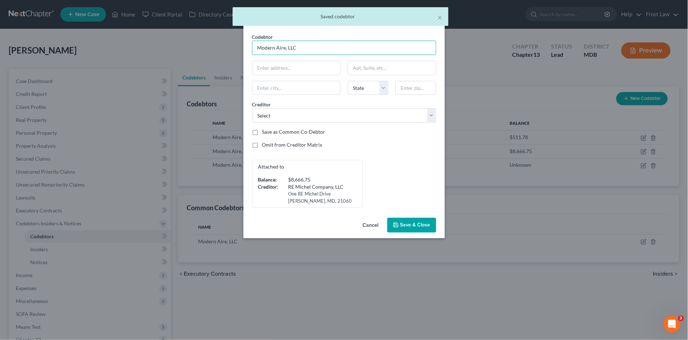
click at [324, 42] on input "Modern Aire, LLC" at bounding box center [344, 48] width 184 height 14
click at [299, 68] on input "text" at bounding box center [296, 68] width 88 height 14
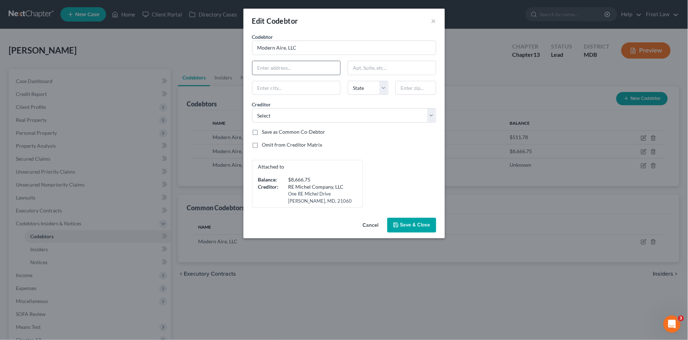
paste input "28944 Three Notch Rd,"
type input "28944 Three Notch Rd"
click at [408, 87] on input "text" at bounding box center [415, 88] width 41 height 14
type input "20659"
click at [394, 170] on div "Attached to Balance: $8,666.75 Creditor: RE Michel Company, LLC One RE Michel D…" at bounding box center [343, 184] width 191 height 48
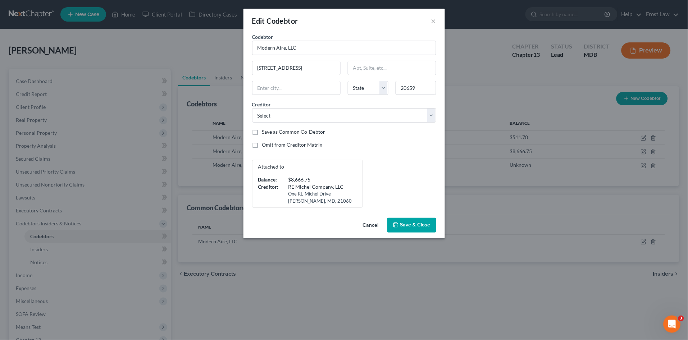
type input "Mechanicsville"
select select "21"
click at [262, 130] on label "Save as Common Co-Debtor" at bounding box center [293, 131] width 63 height 7
click at [265, 130] on input "Save as Common Co-Debtor" at bounding box center [267, 130] width 5 height 5
checkbox input "true"
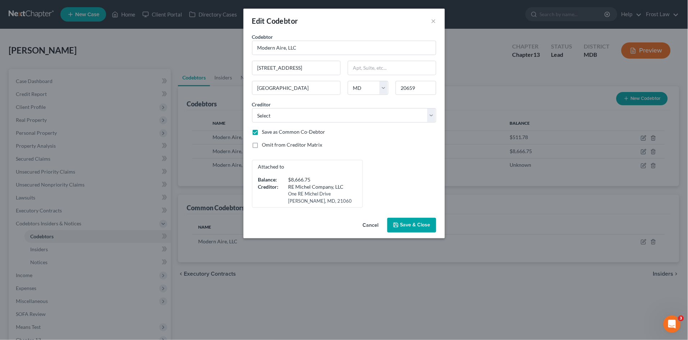
click at [407, 228] on button "Save & Close" at bounding box center [411, 225] width 49 height 15
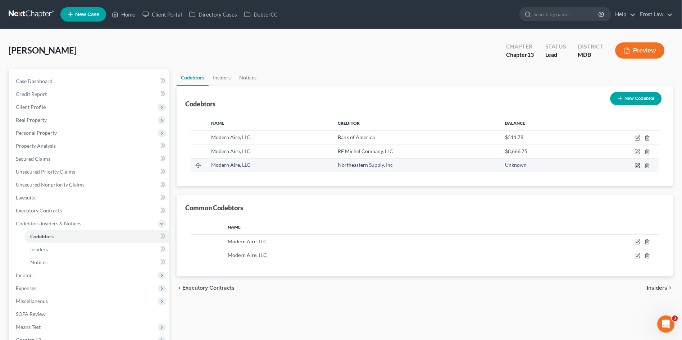
click at [637, 164] on icon "button" at bounding box center [637, 166] width 4 height 4
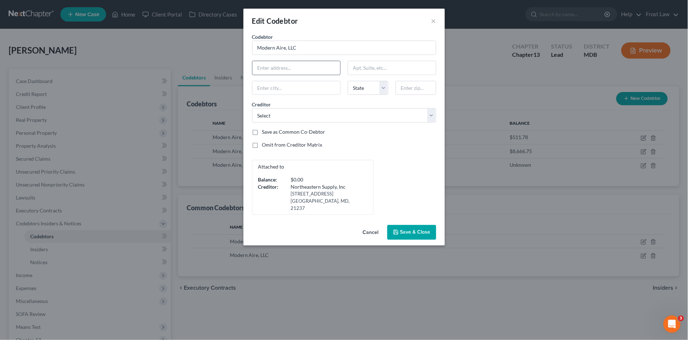
click at [306, 62] on input "text" at bounding box center [296, 68] width 88 height 14
paste input "28944 Three Notch Rd,"
type input "28944 Three Notch Rd"
type input "Mechanicsville"
select select "21"
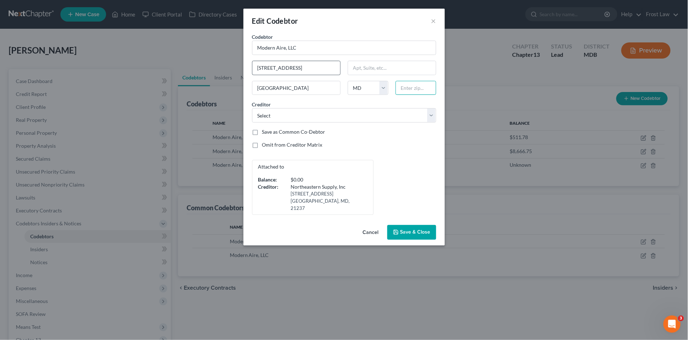
type input "20659"
type input "28944 Three Notch Rd"
drag, startPoint x: 252, startPoint y: 131, endPoint x: 272, endPoint y: 143, distance: 23.4
click at [262, 130] on label "Save as Common Co-Debtor" at bounding box center [293, 131] width 63 height 7
click at [265, 130] on input "Save as Common Co-Debtor" at bounding box center [267, 130] width 5 height 5
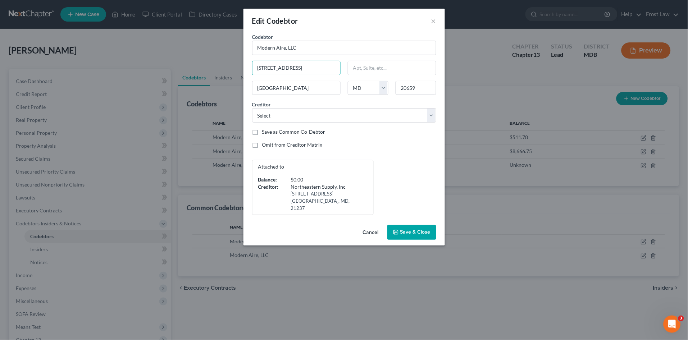
checkbox input "true"
click at [418, 229] on button "Save & Close" at bounding box center [411, 232] width 49 height 15
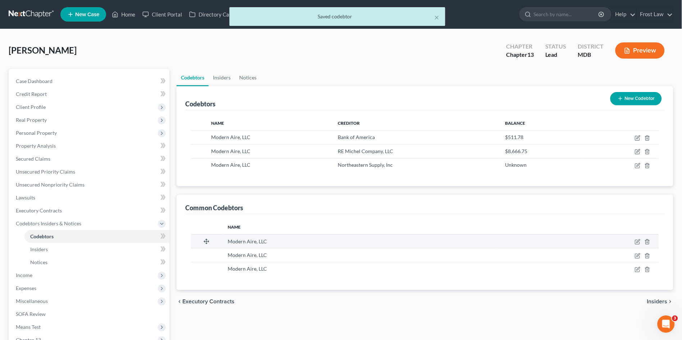
click at [243, 243] on span "Modern Aire, LLC" at bounding box center [247, 241] width 39 height 6
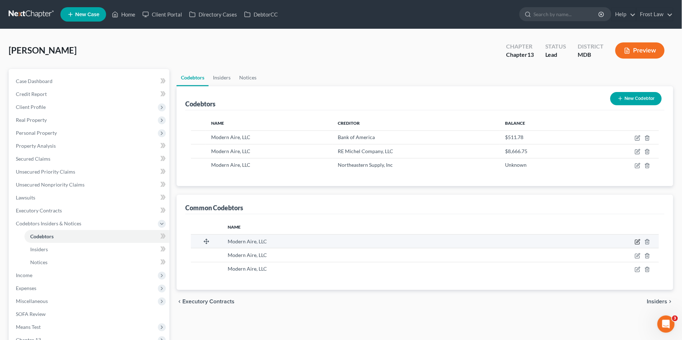
click at [639, 241] on icon "button" at bounding box center [637, 240] width 3 height 3
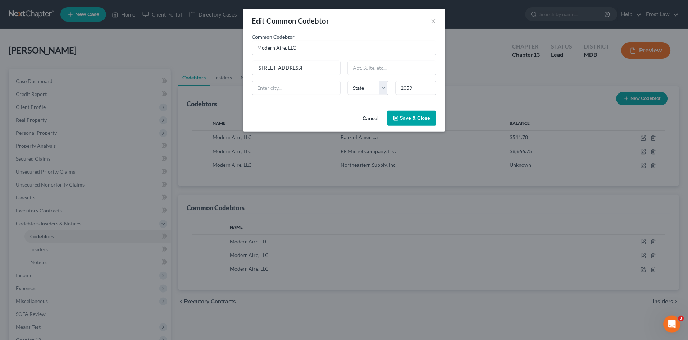
click at [416, 122] on button "Save & Close" at bounding box center [411, 118] width 49 height 15
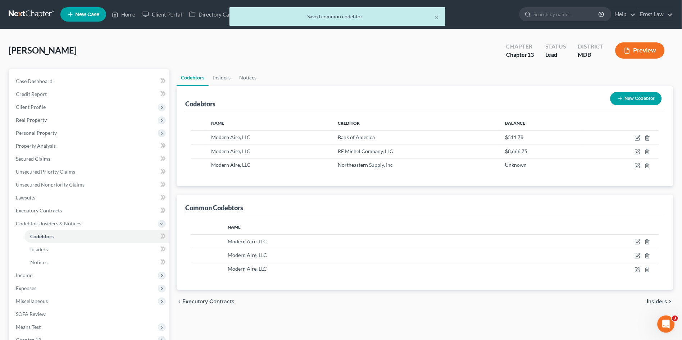
click at [644, 50] on button "Preview" at bounding box center [639, 50] width 49 height 16
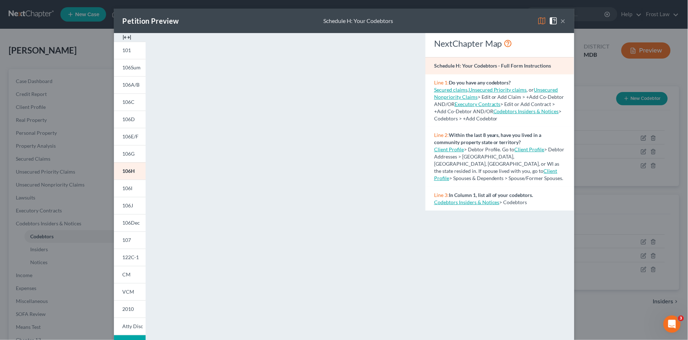
click at [560, 21] on button "×" at bounding box center [562, 21] width 5 height 9
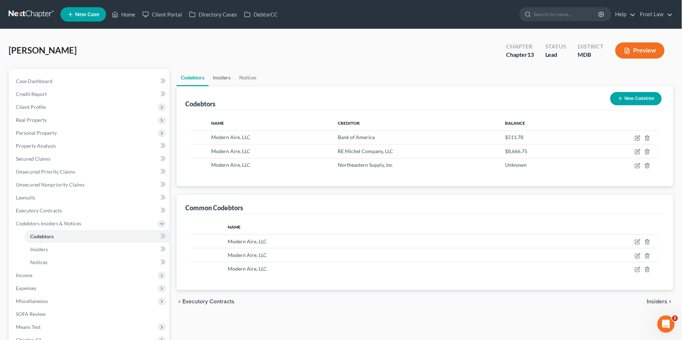
click at [221, 81] on link "Insiders" at bounding box center [221, 77] width 26 height 17
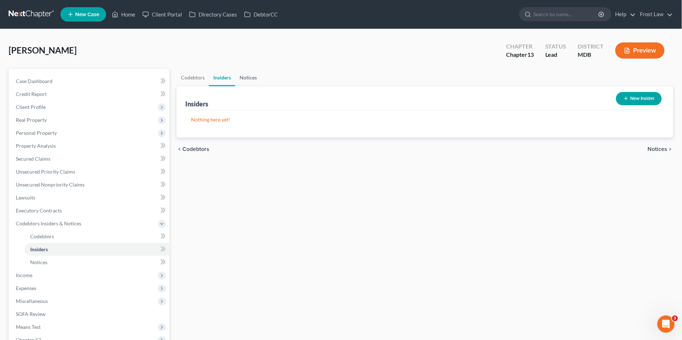
click at [246, 78] on link "Notices" at bounding box center [248, 77] width 26 height 17
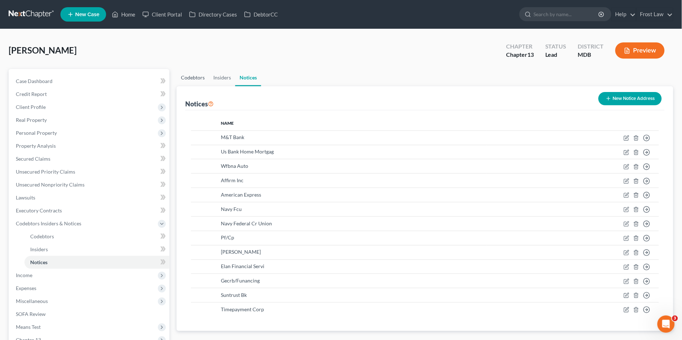
click at [192, 77] on link "Codebtors" at bounding box center [192, 77] width 32 height 17
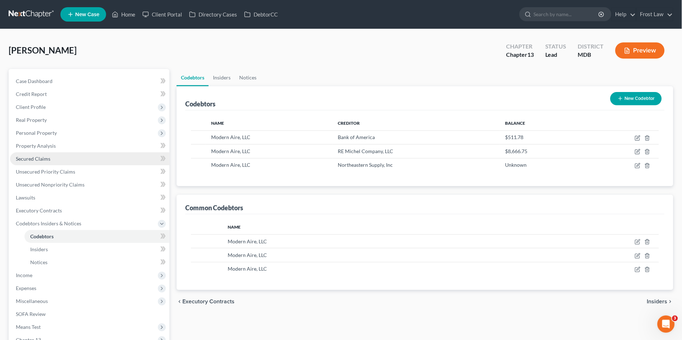
click at [42, 156] on span "Secured Claims" at bounding box center [33, 159] width 35 height 6
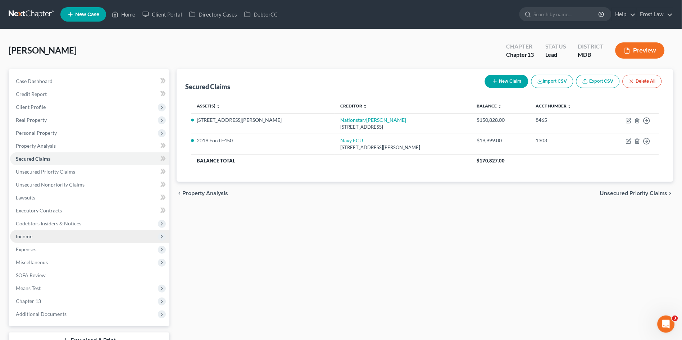
click at [33, 235] on span "Income" at bounding box center [89, 236] width 159 height 13
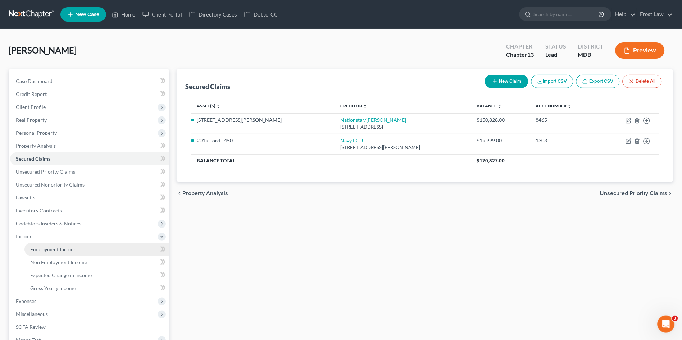
click at [35, 246] on span "Employment Income" at bounding box center [53, 249] width 46 height 6
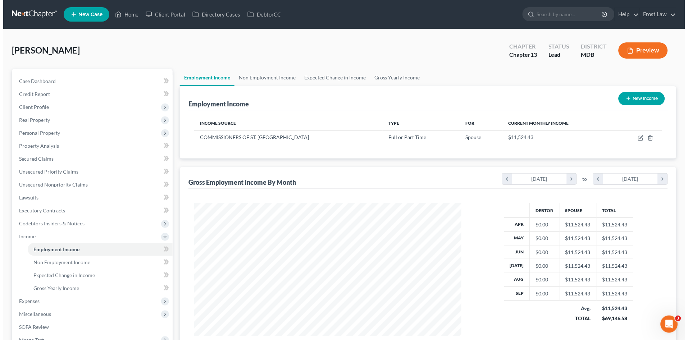
scroll to position [133, 281]
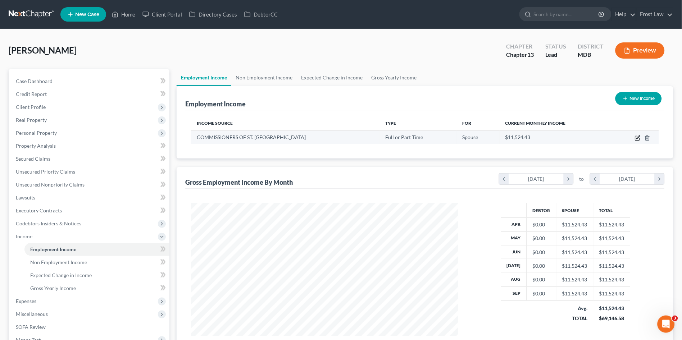
click at [637, 138] on icon "button" at bounding box center [637, 138] width 6 height 6
select select "0"
select select "21"
select select "0"
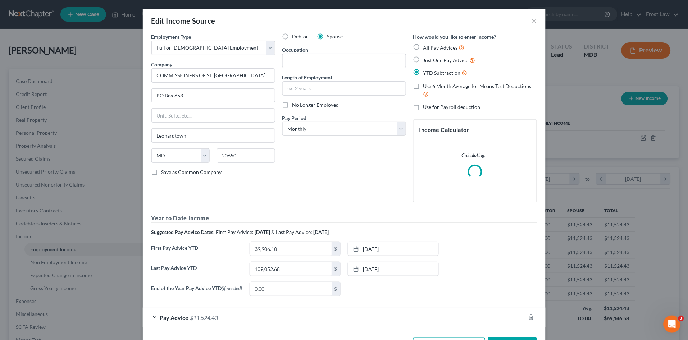
scroll to position [28, 0]
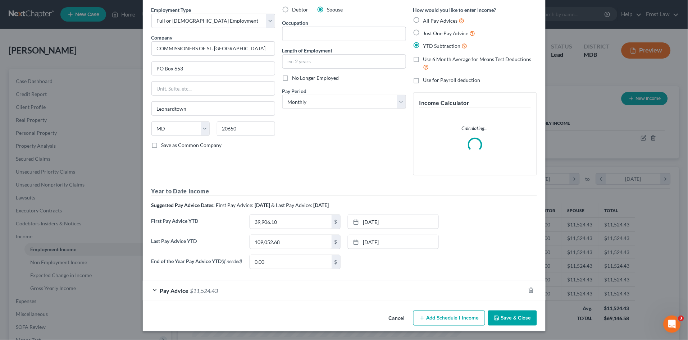
click at [260, 297] on div "Pay Advice $11,524.43" at bounding box center [334, 290] width 382 height 19
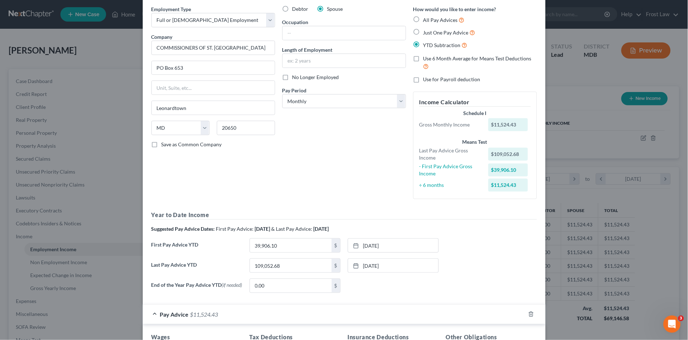
click at [301, 157] on div "Debtor Spouse Occupation Length of Employment No Longer Employed Pay Period * S…" at bounding box center [344, 104] width 131 height 199
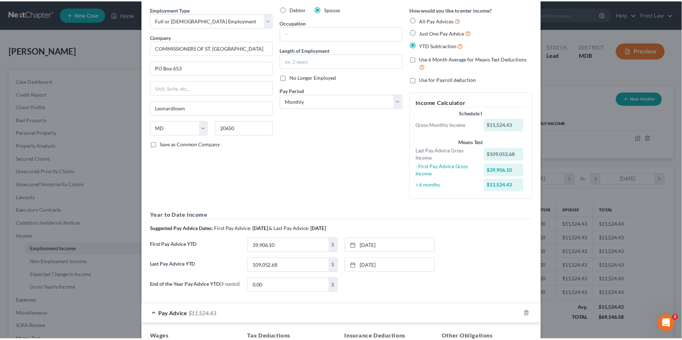
scroll to position [0, 0]
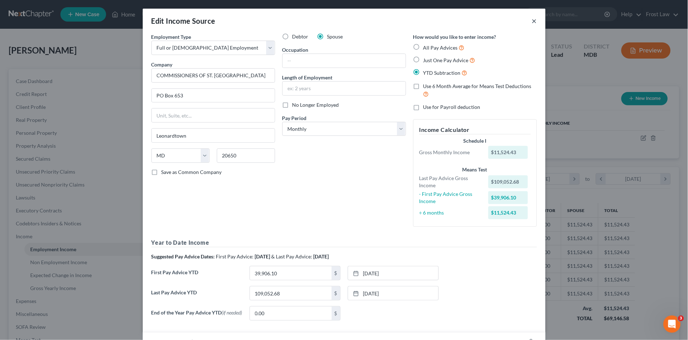
click at [532, 21] on button "×" at bounding box center [534, 21] width 5 height 9
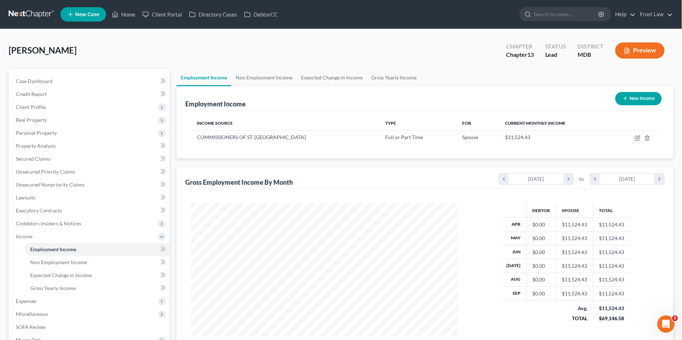
scroll to position [359314, 359166]
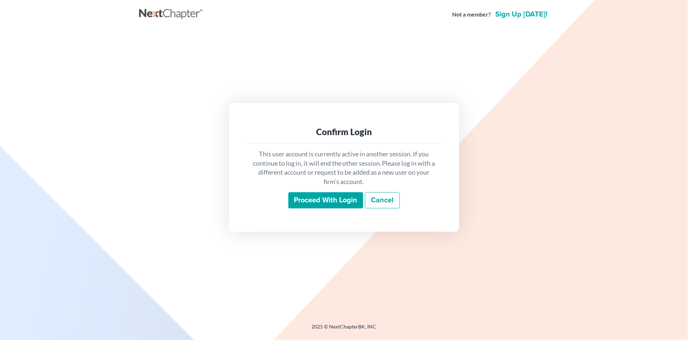
click at [323, 198] on input "Proceed with login" at bounding box center [325, 200] width 75 height 17
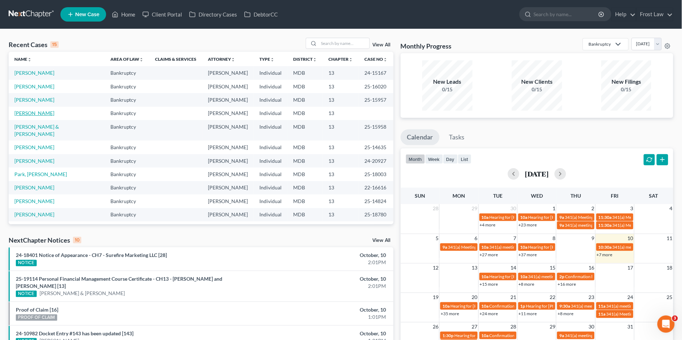
click at [32, 111] on link "[PERSON_NAME]" at bounding box center [34, 113] width 40 height 6
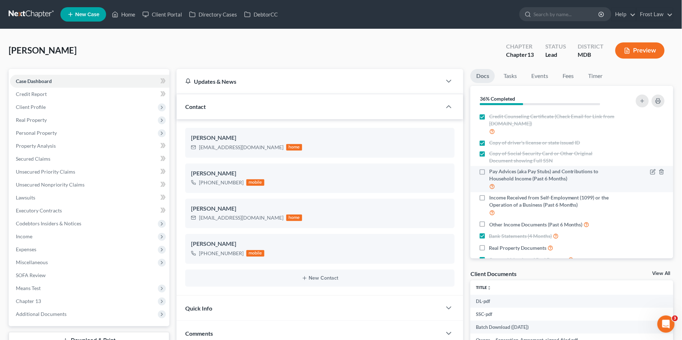
click at [489, 173] on label "Pay Advices (aka Pay Stubs) and Contributions to Household Income (Past 6 Month…" at bounding box center [552, 179] width 127 height 23
click at [492, 173] on input "Pay Advices (aka Pay Stubs) and Contributions to Household Income (Past 6 Month…" at bounding box center [494, 170] width 5 height 5
checkbox input "true"
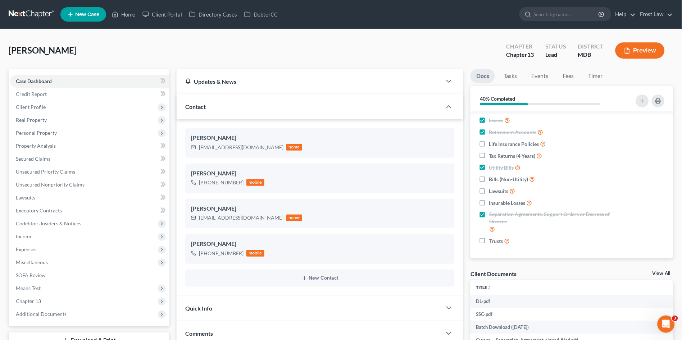
scroll to position [228, 0]
click at [33, 239] on span "Income" at bounding box center [89, 236] width 159 height 13
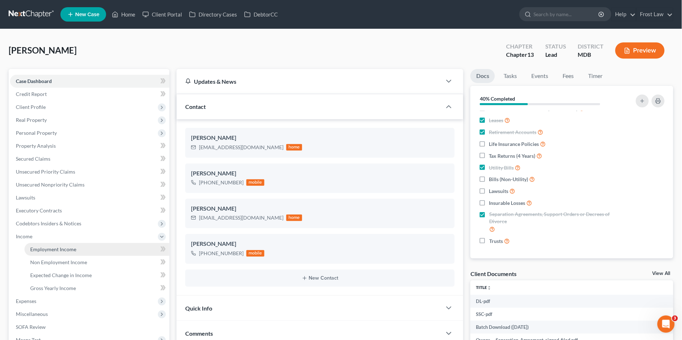
click at [44, 248] on span "Employment Income" at bounding box center [53, 249] width 46 height 6
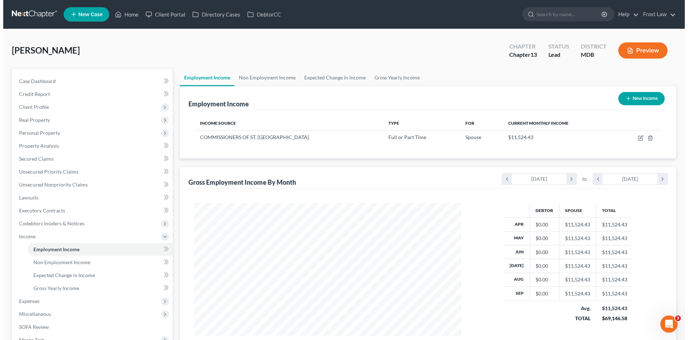
scroll to position [133, 281]
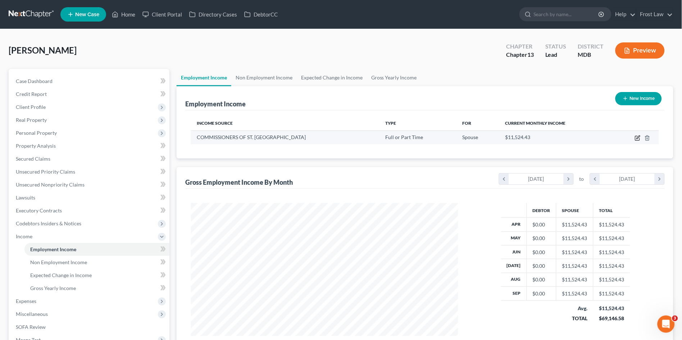
click at [638, 137] on icon "button" at bounding box center [637, 138] width 6 height 6
select select "0"
select select "21"
select select "0"
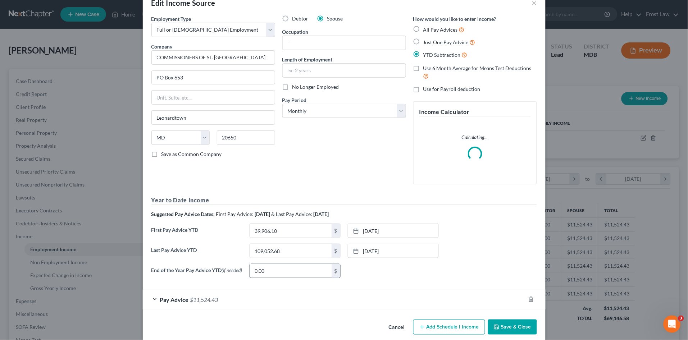
scroll to position [28, 0]
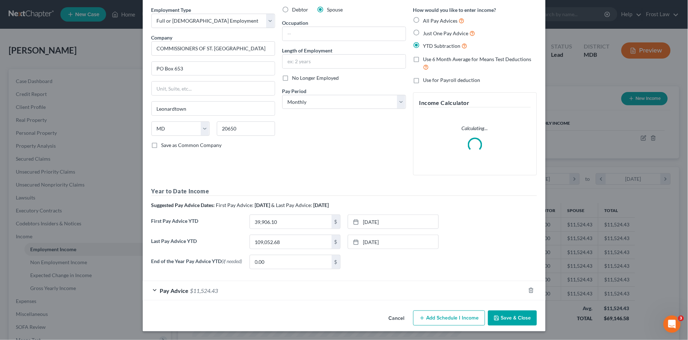
click at [272, 293] on div "Pay Advice $11,524.43" at bounding box center [334, 290] width 382 height 19
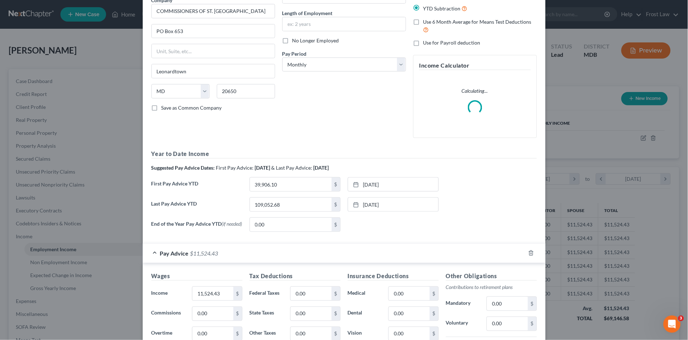
scroll to position [147, 0]
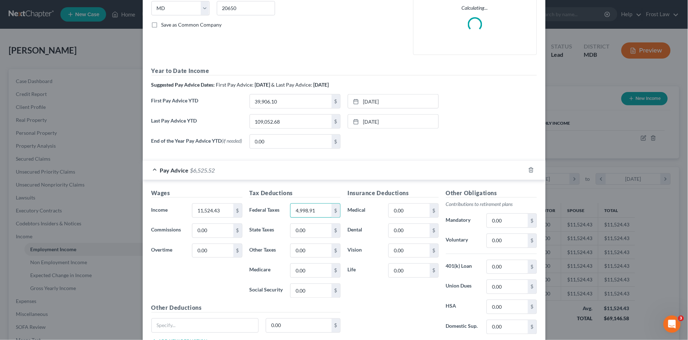
type input "4,998.91"
click at [363, 290] on div "Insurance Deductions Medical 0.00 $ Dental 0.00 $ Vision 0.00 $ Life 0.00 $" at bounding box center [393, 264] width 98 height 151
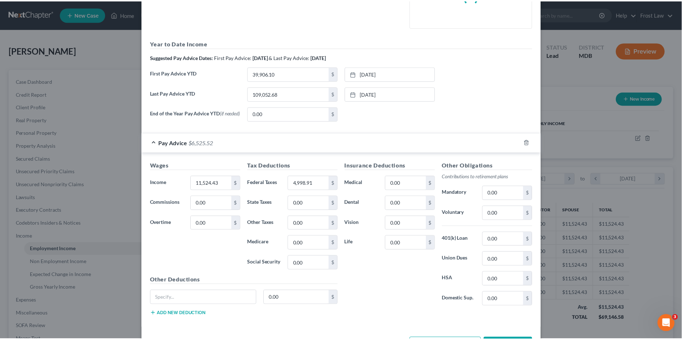
scroll to position [203, 0]
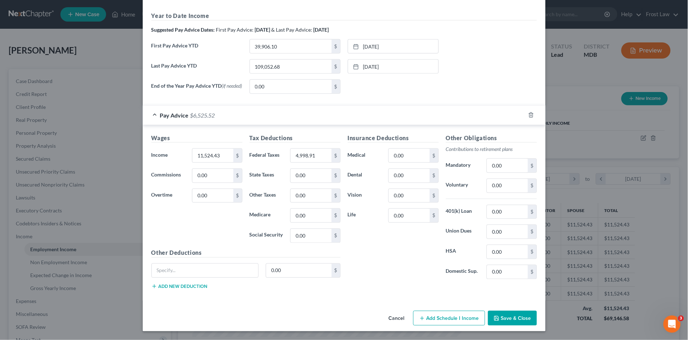
click at [509, 317] on button "Save & Close" at bounding box center [512, 318] width 49 height 15
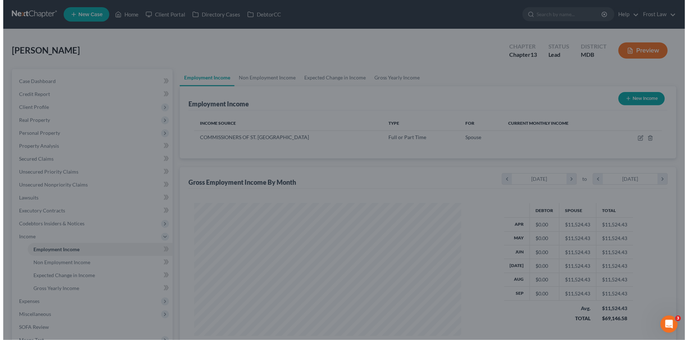
scroll to position [359314, 359166]
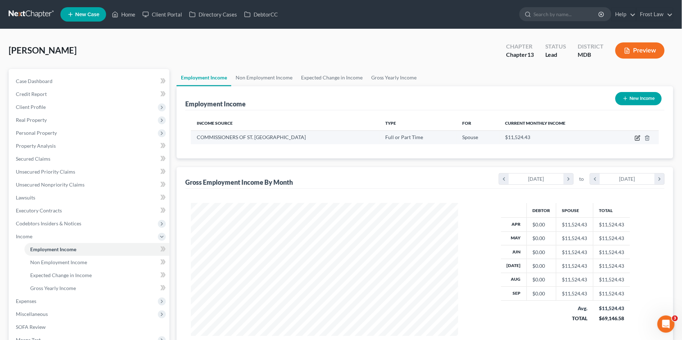
click at [636, 138] on icon "button" at bounding box center [637, 138] width 6 height 6
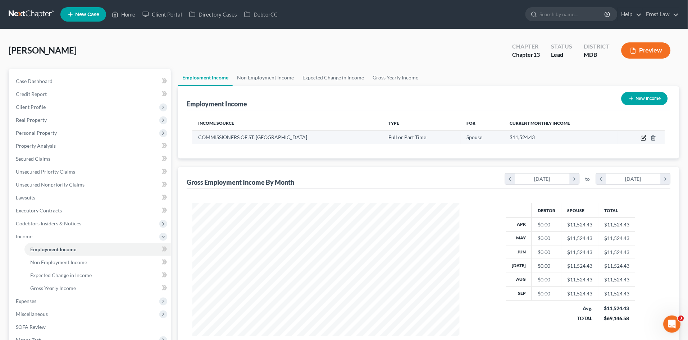
select select "0"
select select "21"
select select "0"
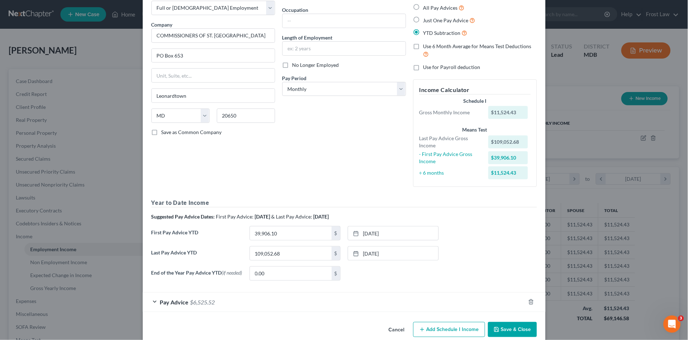
scroll to position [52, 0]
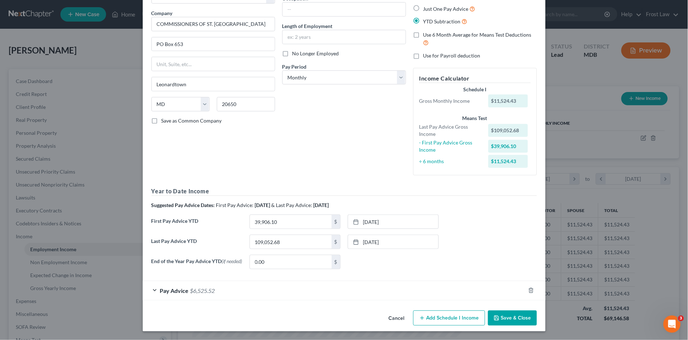
click at [350, 294] on div "Pay Advice $6,525.52" at bounding box center [334, 290] width 382 height 19
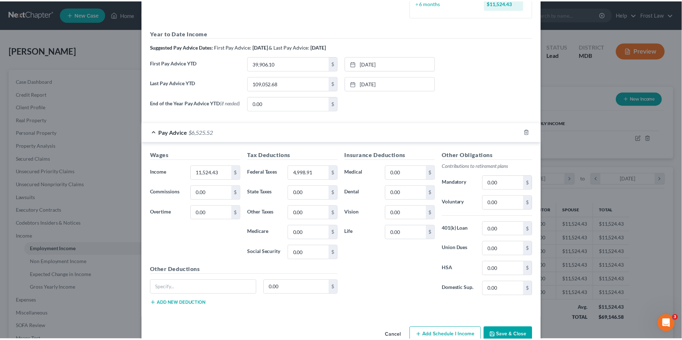
scroll to position [212, 0]
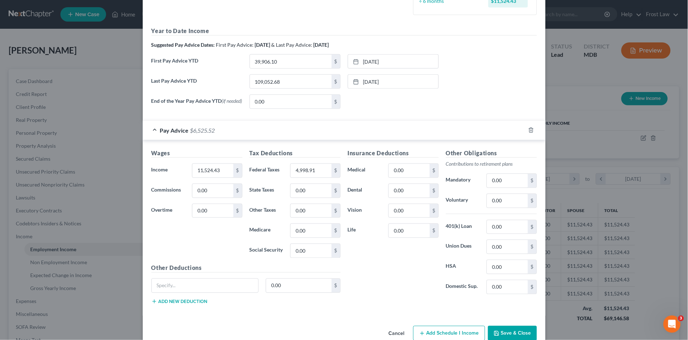
click at [506, 334] on button "Save & Close" at bounding box center [512, 333] width 49 height 15
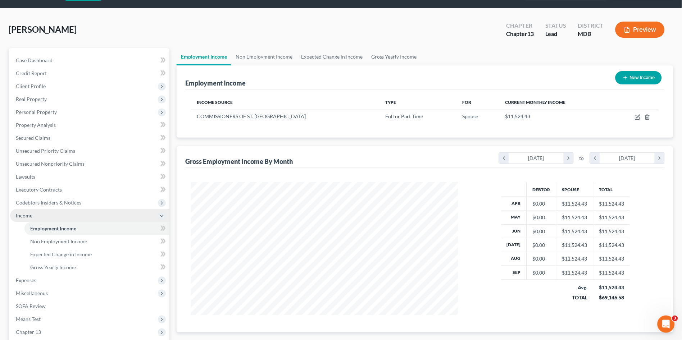
scroll to position [80, 0]
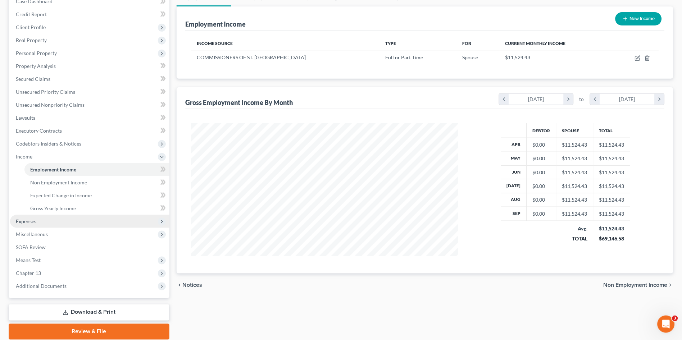
click at [37, 222] on span "Expenses" at bounding box center [89, 221] width 159 height 13
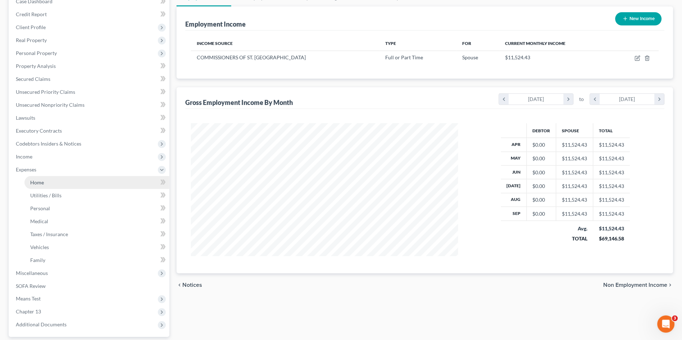
click at [42, 183] on span "Home" at bounding box center [37, 182] width 14 height 6
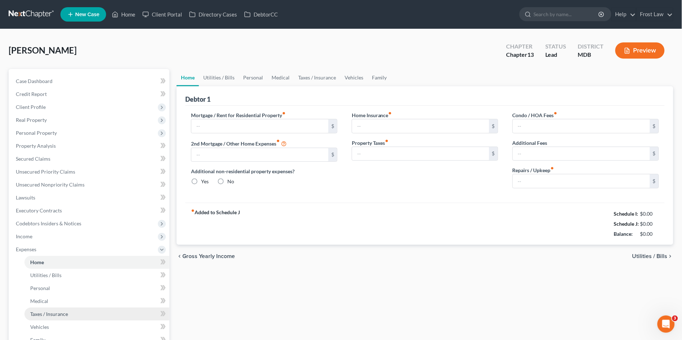
type input "650.00"
radio input "true"
type input "0.00"
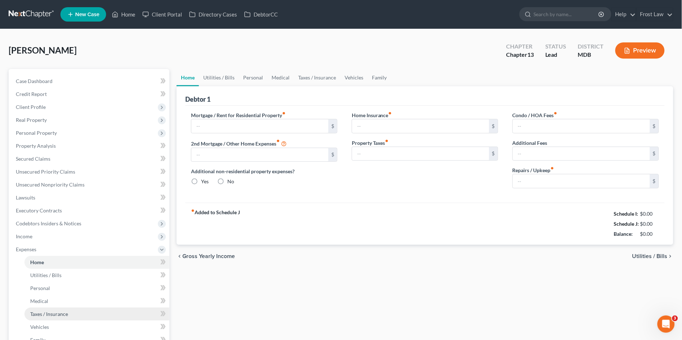
type input "0.00"
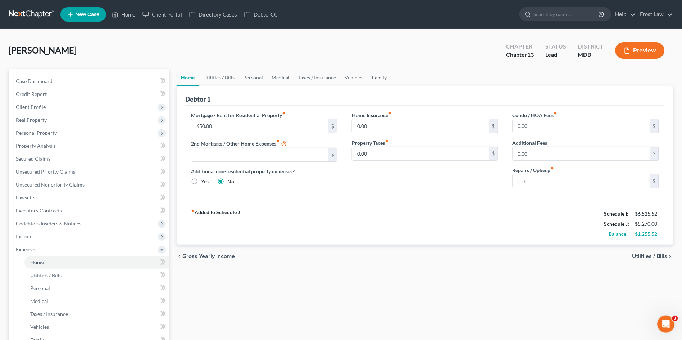
click at [376, 78] on link "Family" at bounding box center [379, 77] width 24 height 17
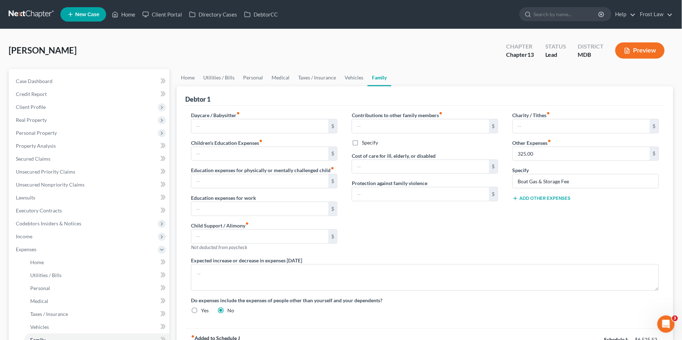
click at [543, 196] on button "Add Other Expenses" at bounding box center [541, 199] width 58 height 6
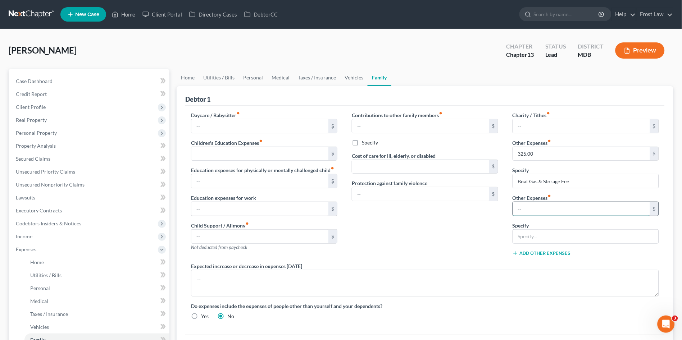
click at [527, 209] on input "text" at bounding box center [581, 209] width 137 height 14
click at [520, 240] on input "text" at bounding box center [586, 237] width 146 height 14
type input "Non-Debtor Spouses Separate Expenses"
click at [471, 244] on div "Contributions to other family members fiber_manual_record $ Specify Cost of car…" at bounding box center [424, 186] width 161 height 151
click at [352, 78] on link "Vehicles" at bounding box center [353, 77] width 27 height 17
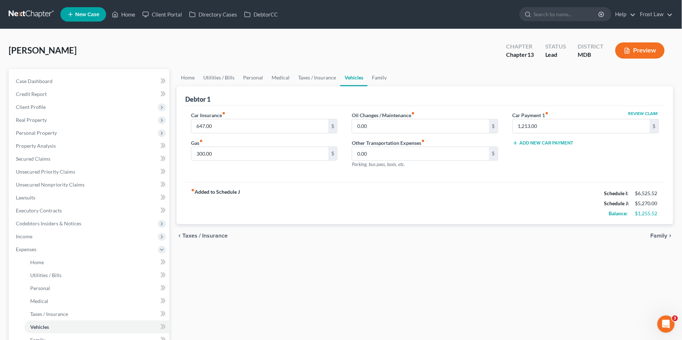
click at [305, 195] on div "fiber_manual_record Added to Schedule J Schedule I: $6,525.52 Schedule J: $5,27…" at bounding box center [424, 203] width 479 height 42
click at [380, 78] on link "Family" at bounding box center [379, 77] width 24 height 17
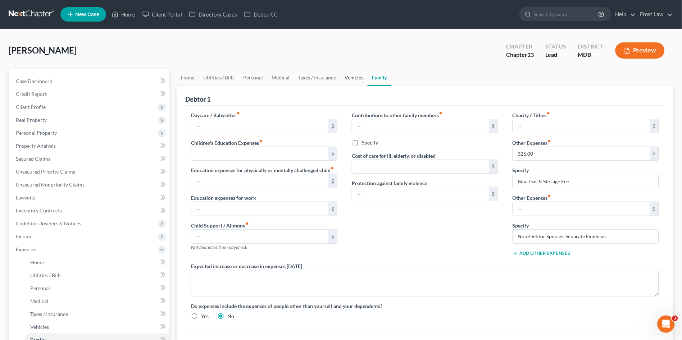
click at [349, 78] on link "Vehicles" at bounding box center [353, 77] width 27 height 17
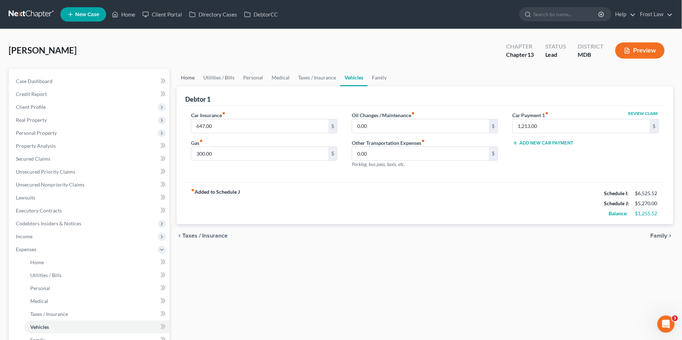
click at [182, 70] on link "Home" at bounding box center [187, 77] width 22 height 17
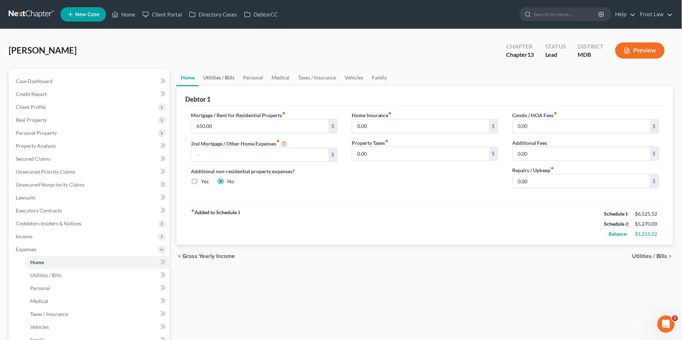
click at [212, 75] on link "Utilities / Bills" at bounding box center [219, 77] width 40 height 17
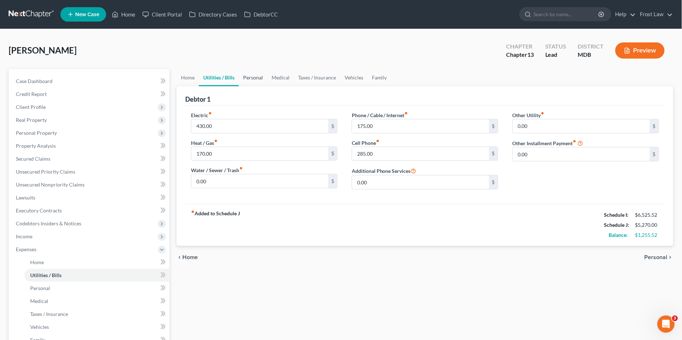
click at [251, 77] on link "Personal" at bounding box center [253, 77] width 28 height 17
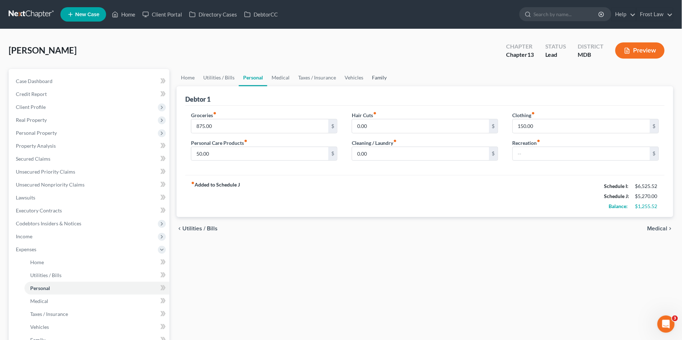
click at [377, 80] on link "Family" at bounding box center [379, 77] width 24 height 17
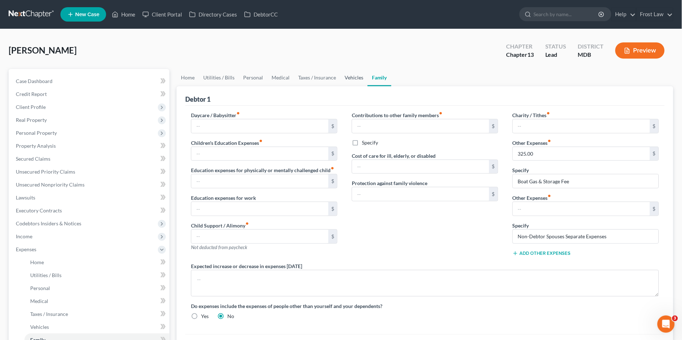
click at [349, 77] on link "Vehicles" at bounding box center [353, 77] width 27 height 17
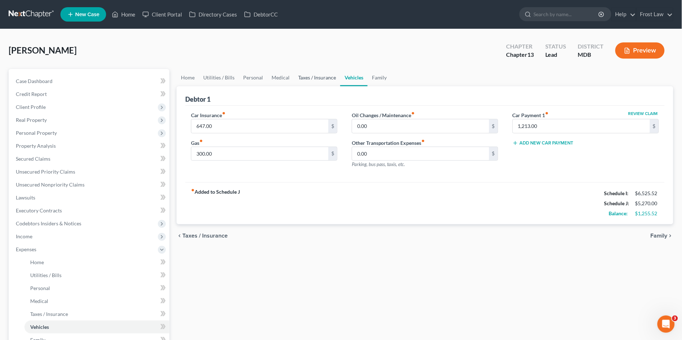
click at [323, 78] on link "Taxes / Insurance" at bounding box center [317, 77] width 46 height 17
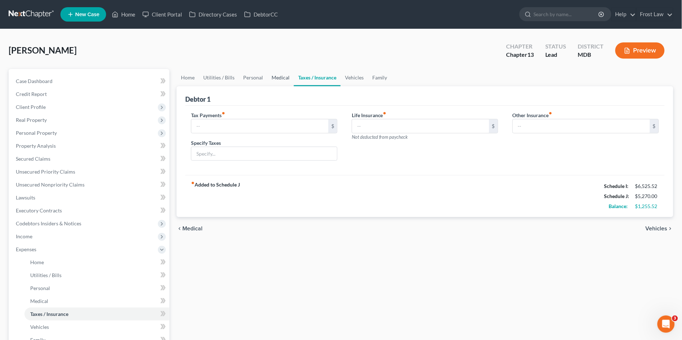
click at [275, 81] on link "Medical" at bounding box center [280, 77] width 27 height 17
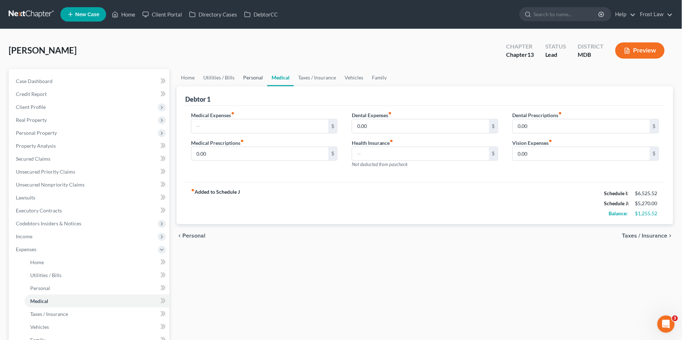
click at [239, 79] on link "Personal" at bounding box center [253, 77] width 28 height 17
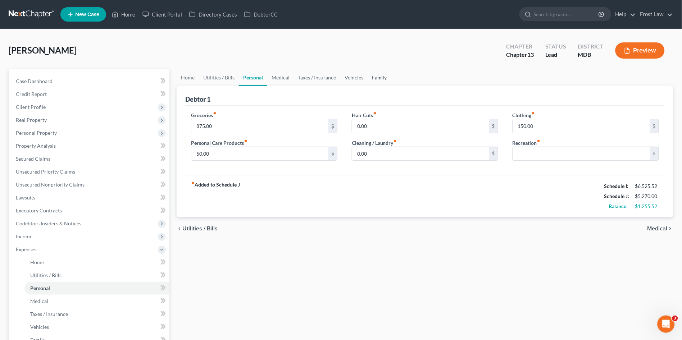
click at [375, 77] on link "Family" at bounding box center [379, 77] width 24 height 17
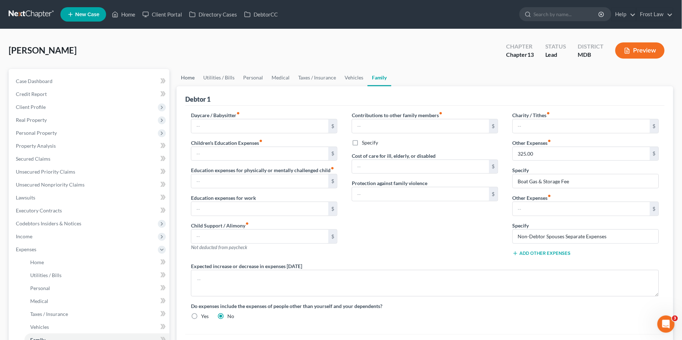
click at [187, 76] on link "Home" at bounding box center [187, 77] width 22 height 17
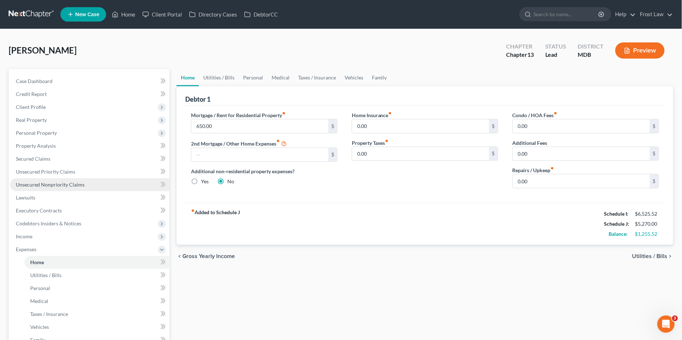
click at [50, 183] on span "Unsecured Nonpriority Claims" at bounding box center [50, 185] width 69 height 6
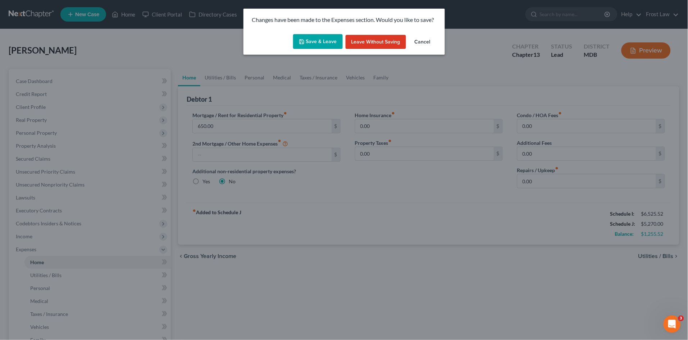
click at [320, 40] on button "Save & Leave" at bounding box center [318, 41] width 50 height 15
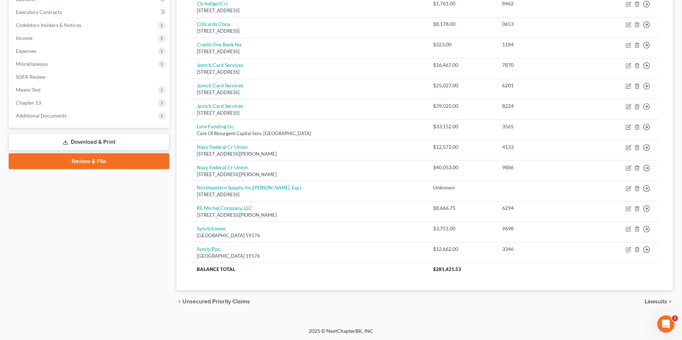
scroll to position [159, 0]
